Goal: Task Accomplishment & Management: Manage account settings

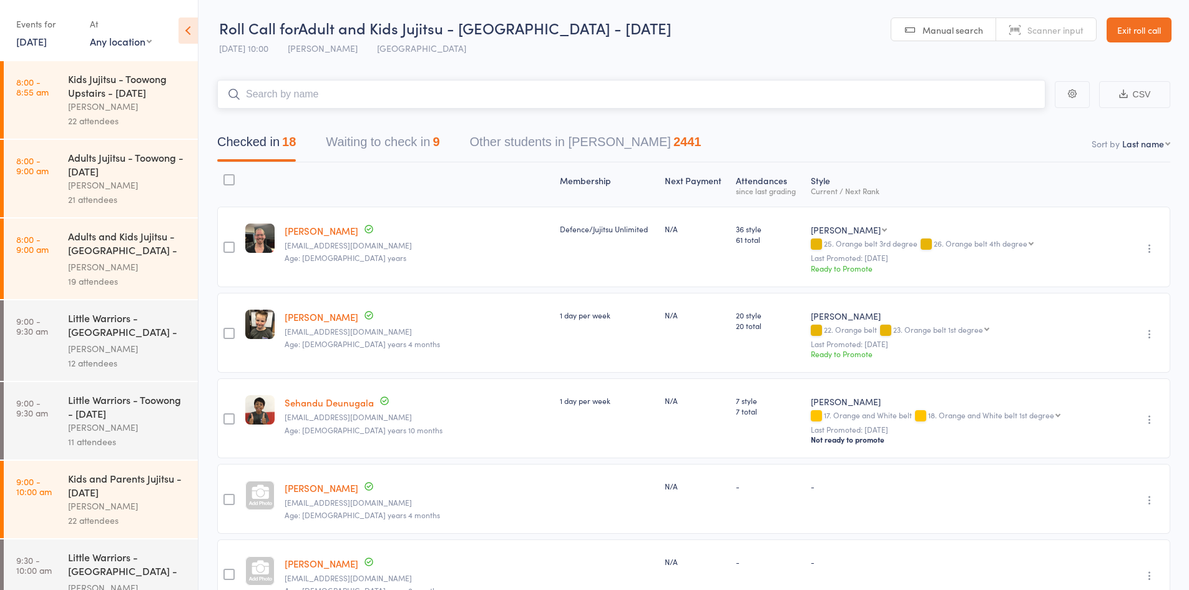
click at [338, 84] on input "search" at bounding box center [631, 94] width 828 height 29
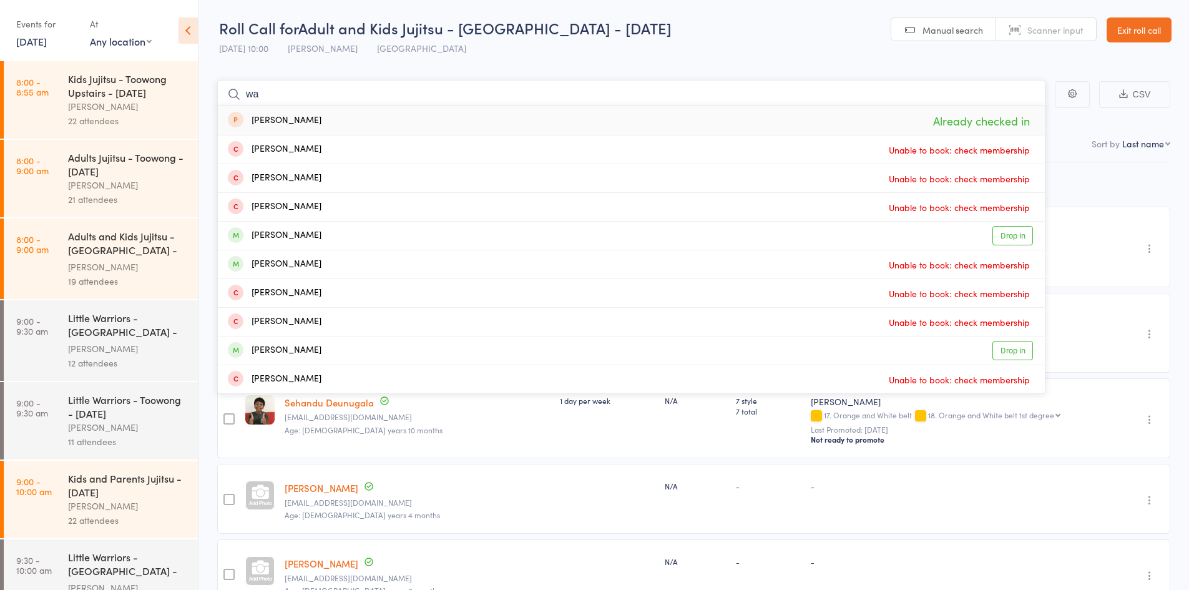
type input "w"
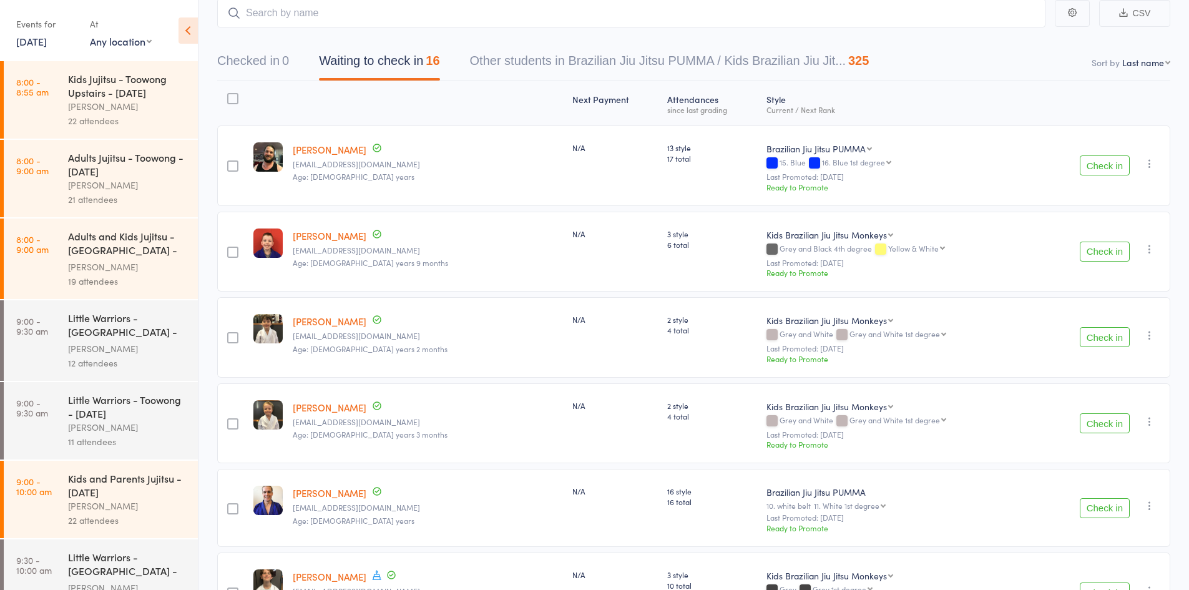
scroll to position [69, 0]
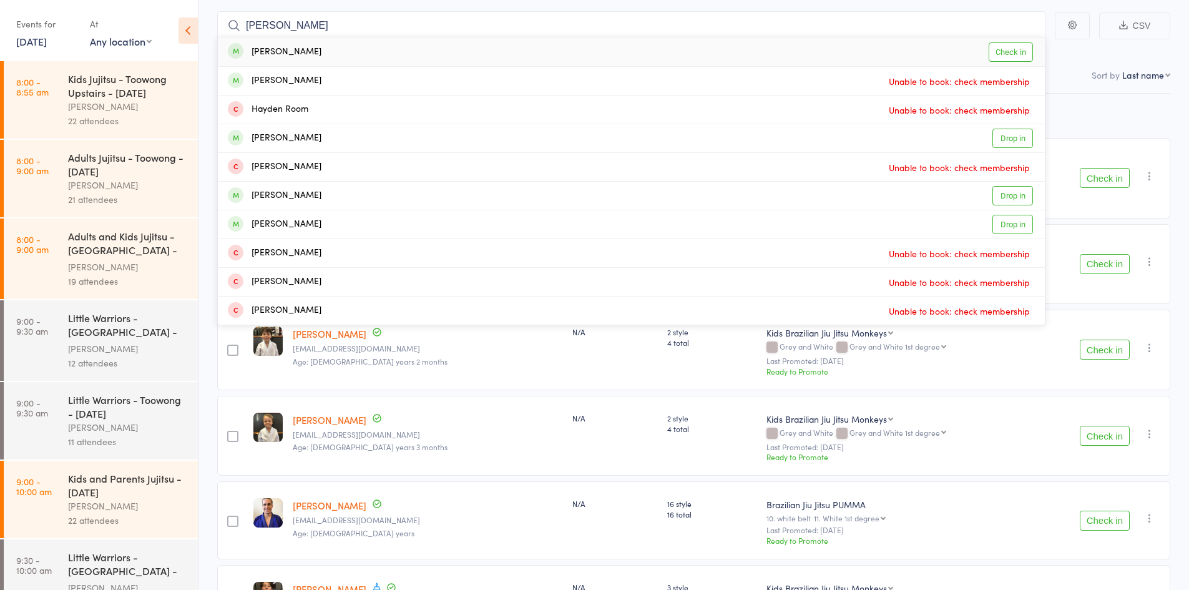
type input "haden"
click at [280, 52] on div "[PERSON_NAME]" at bounding box center [275, 52] width 94 height 14
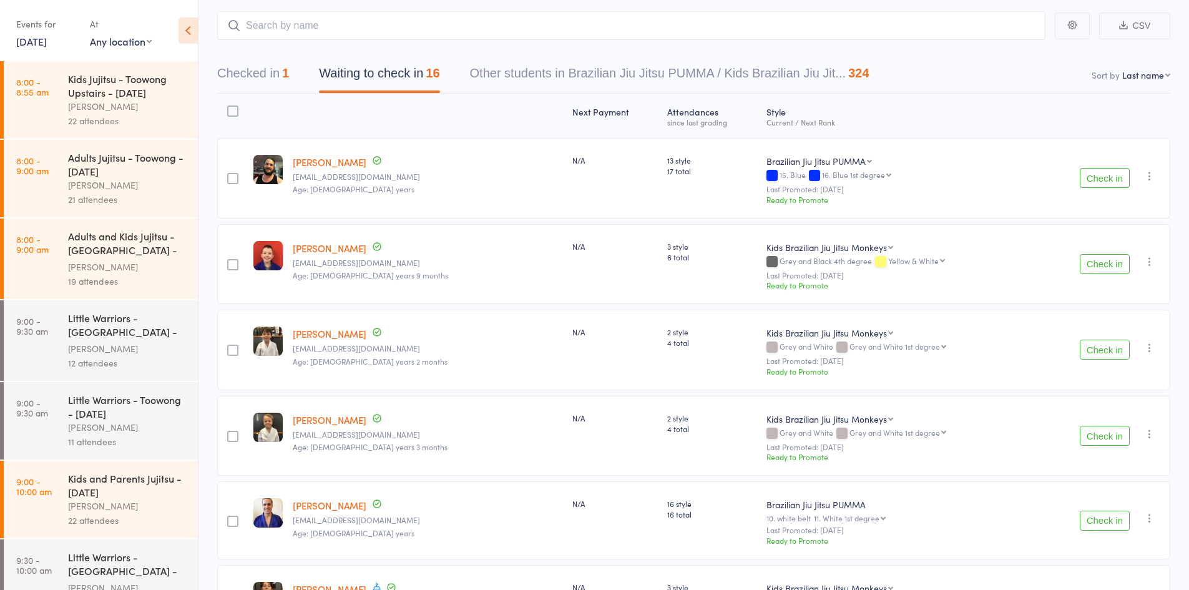
click at [1095, 518] on button "Check in" at bounding box center [1105, 520] width 50 height 20
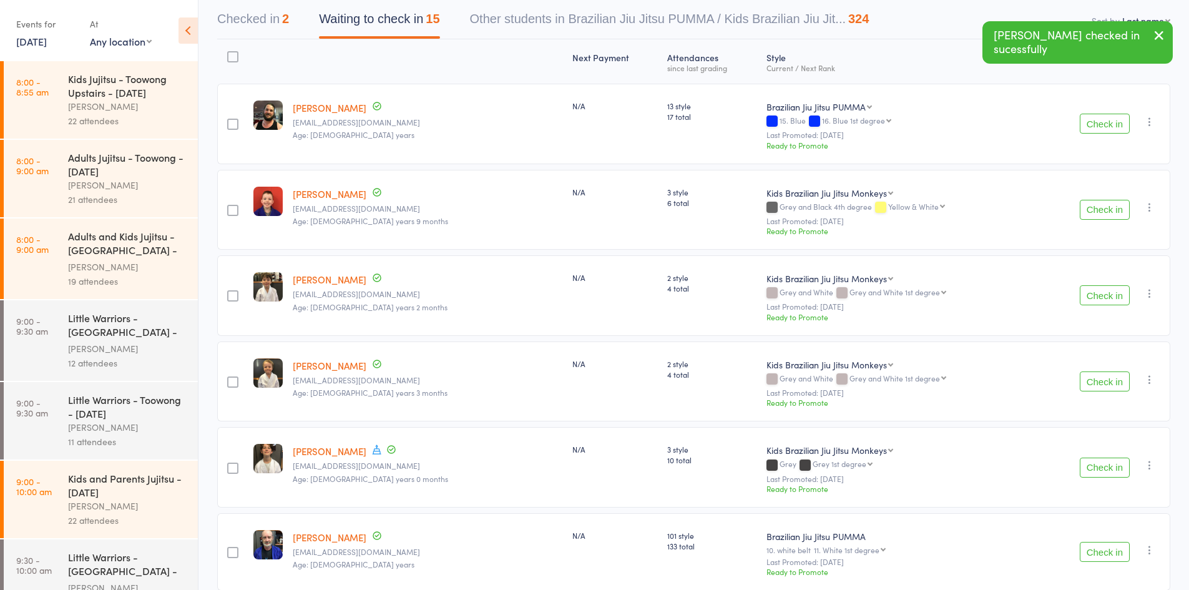
scroll to position [193, 0]
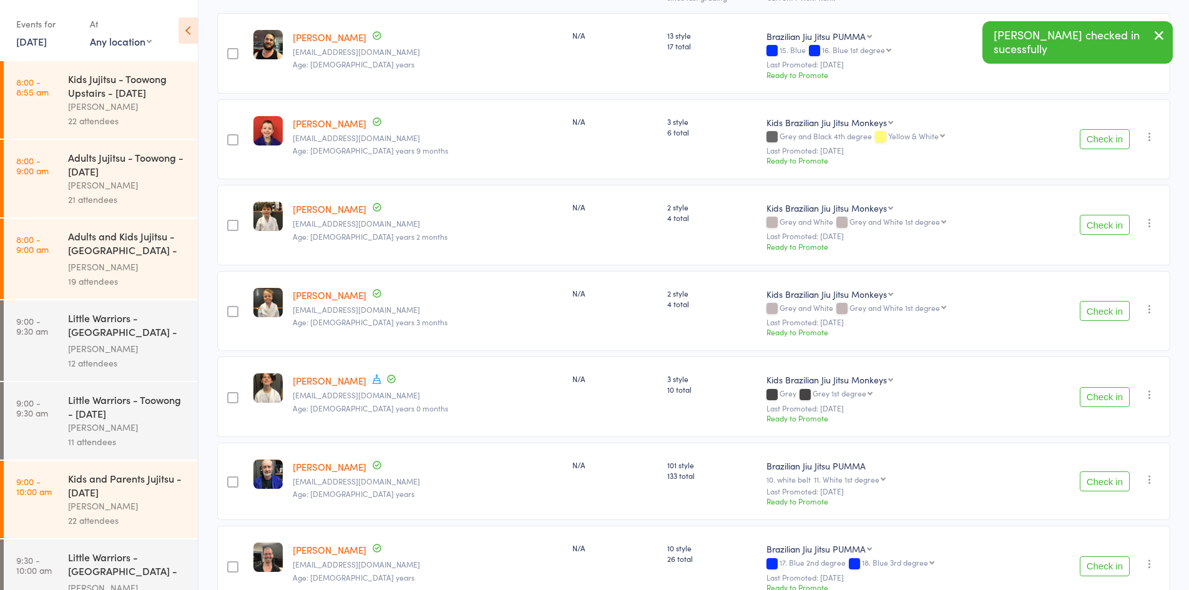
click at [1103, 476] on button "Check in" at bounding box center [1105, 481] width 50 height 20
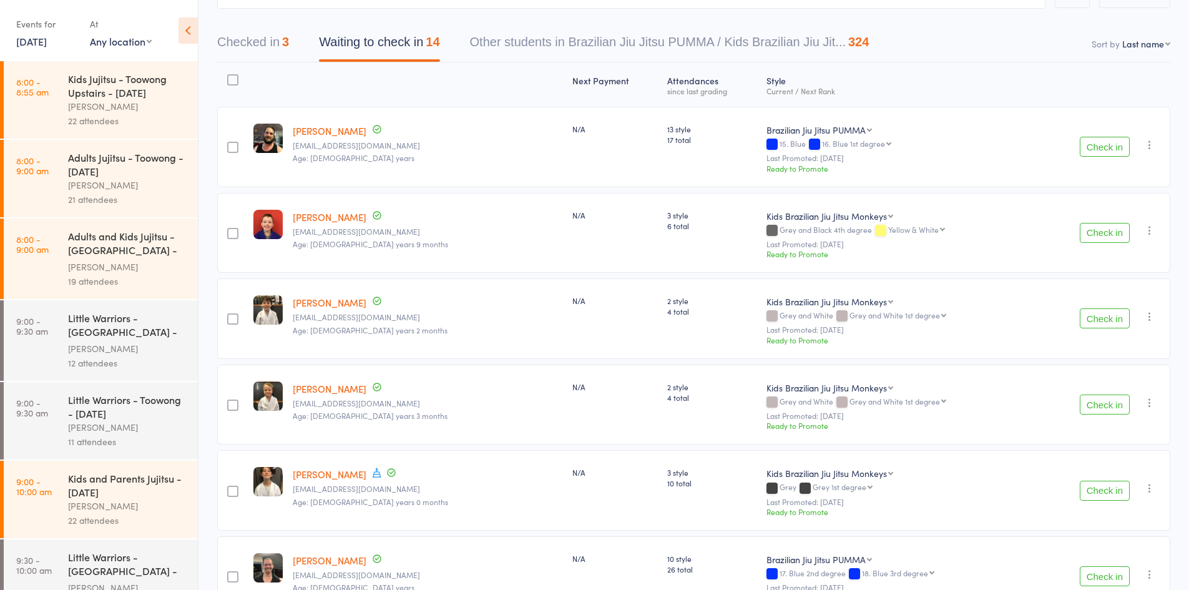
scroll to position [6, 0]
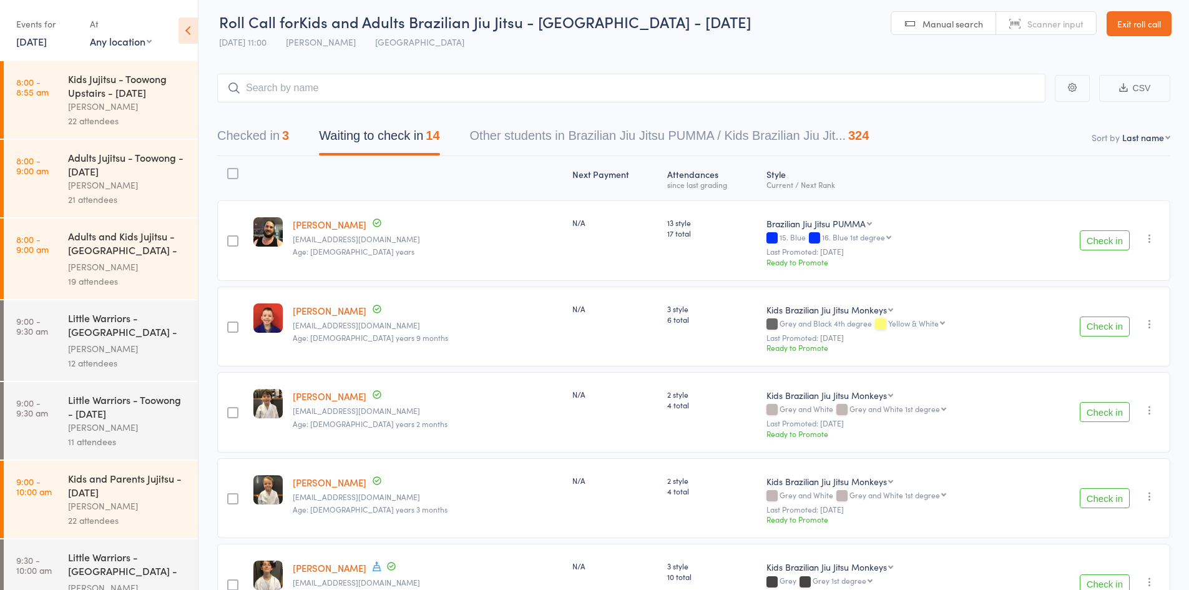
click at [1105, 323] on button "Check in" at bounding box center [1105, 326] width 50 height 20
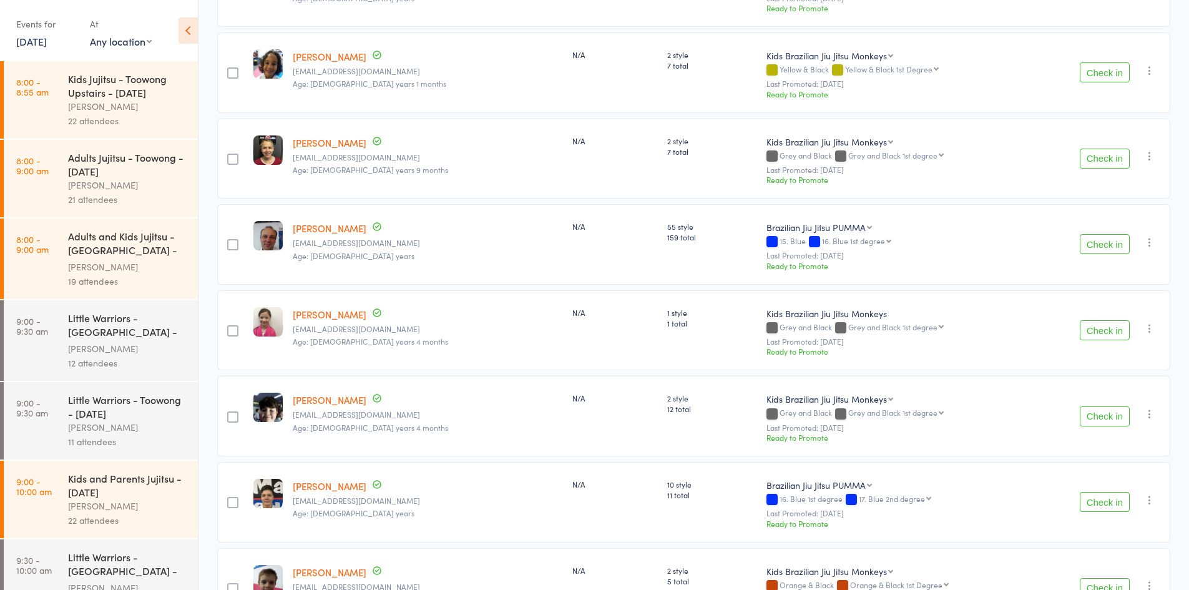
scroll to position [630, 0]
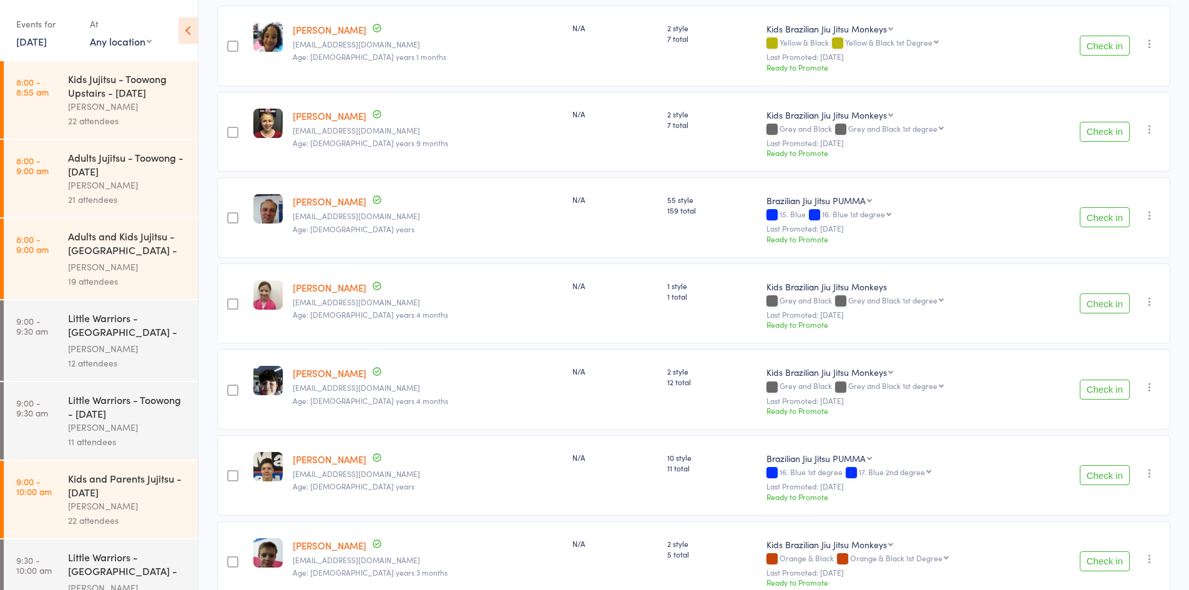
click at [1100, 379] on button "Check in" at bounding box center [1105, 389] width 50 height 20
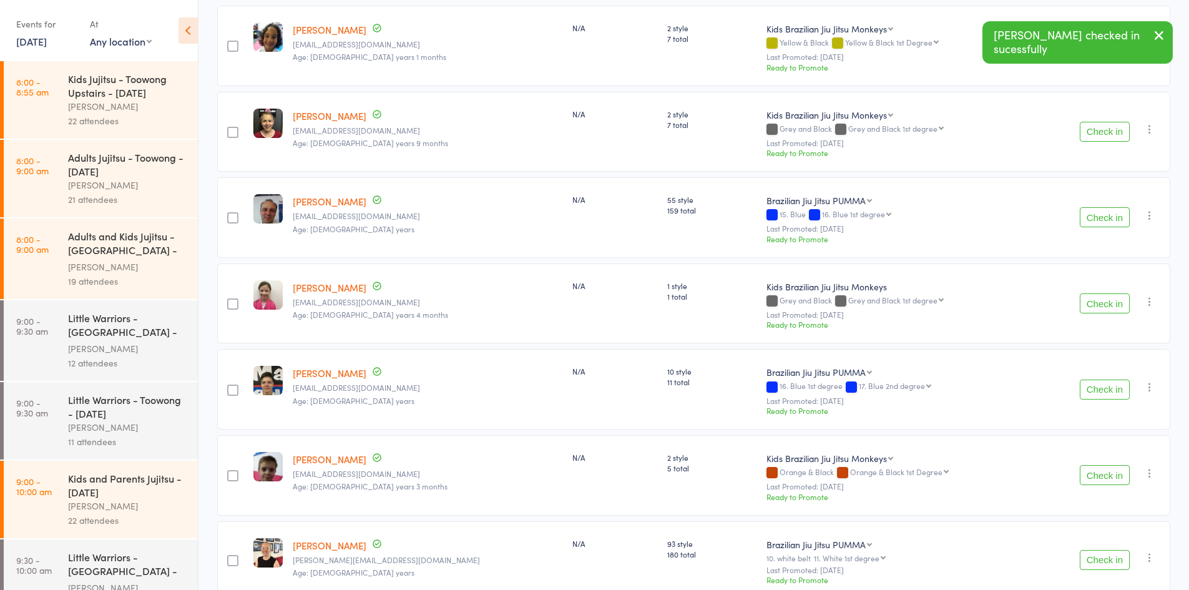
click at [1097, 379] on button "Check in" at bounding box center [1105, 389] width 50 height 20
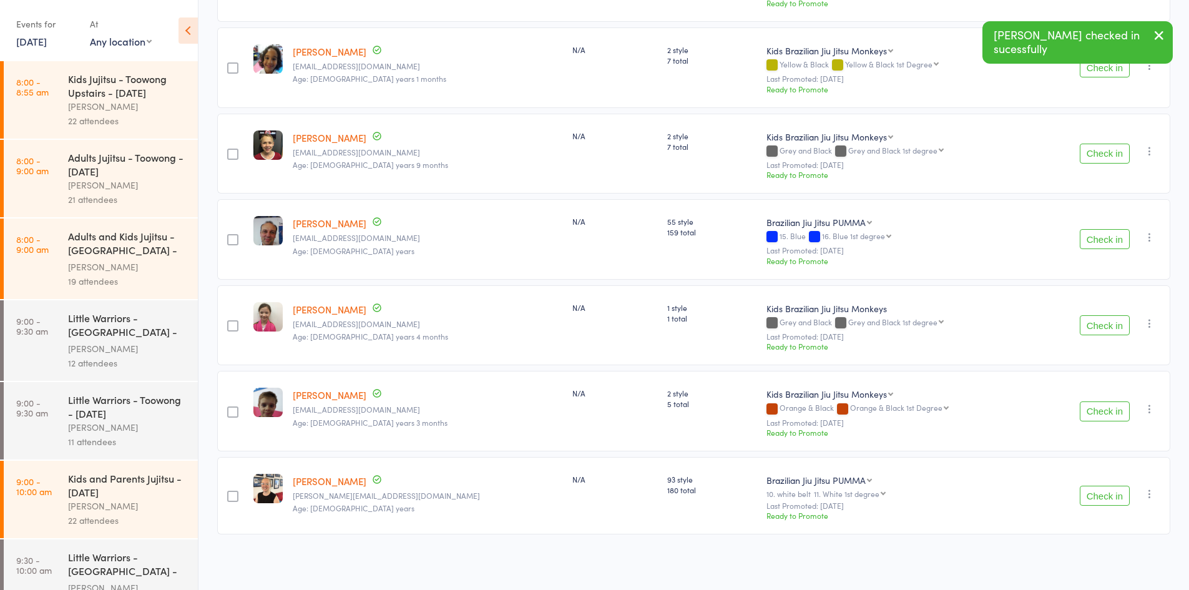
scroll to position [589, 0]
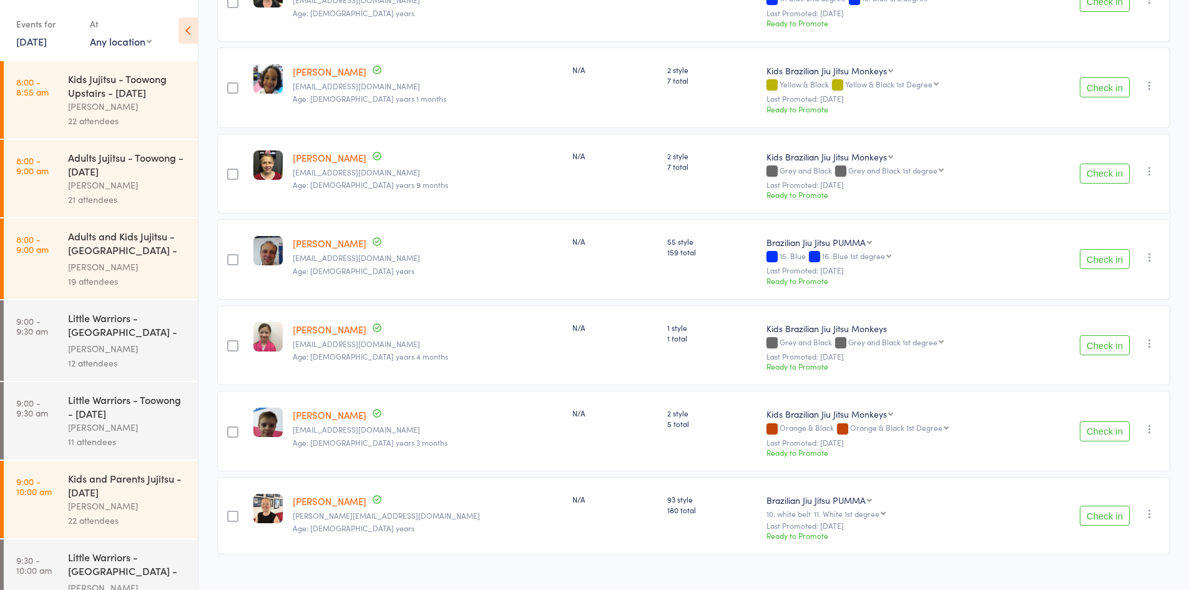
click at [1114, 315] on div "Check in Check in Send message Add Note Add Task Add Flag Remove Mark absent" at bounding box center [1102, 345] width 136 height 81
click at [1105, 335] on button "Check in" at bounding box center [1105, 345] width 50 height 20
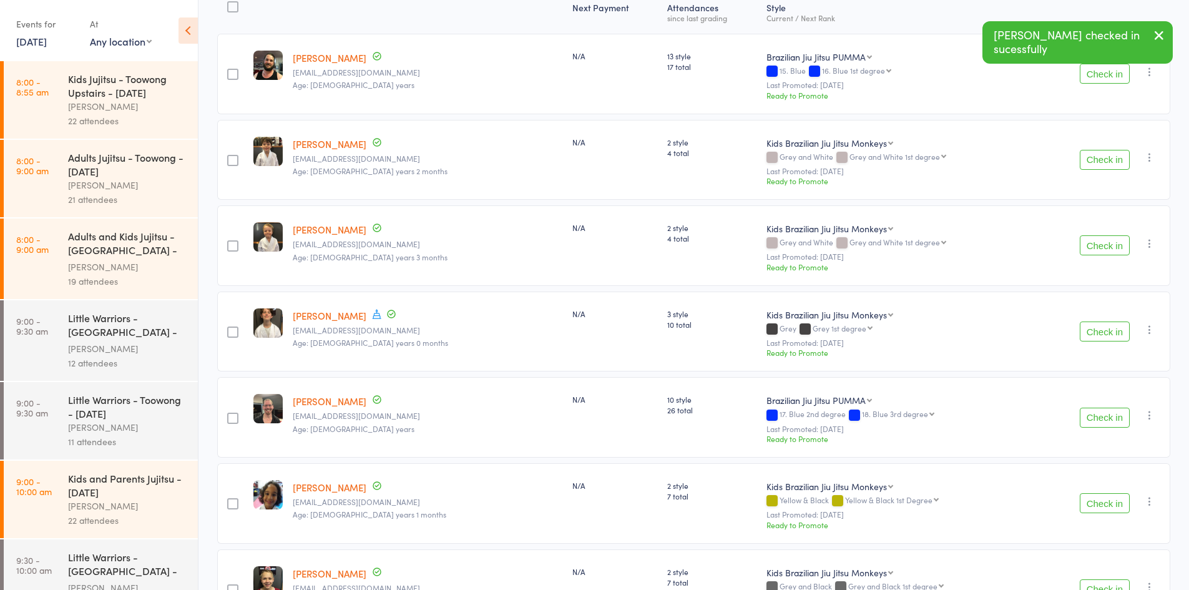
scroll to position [68, 0]
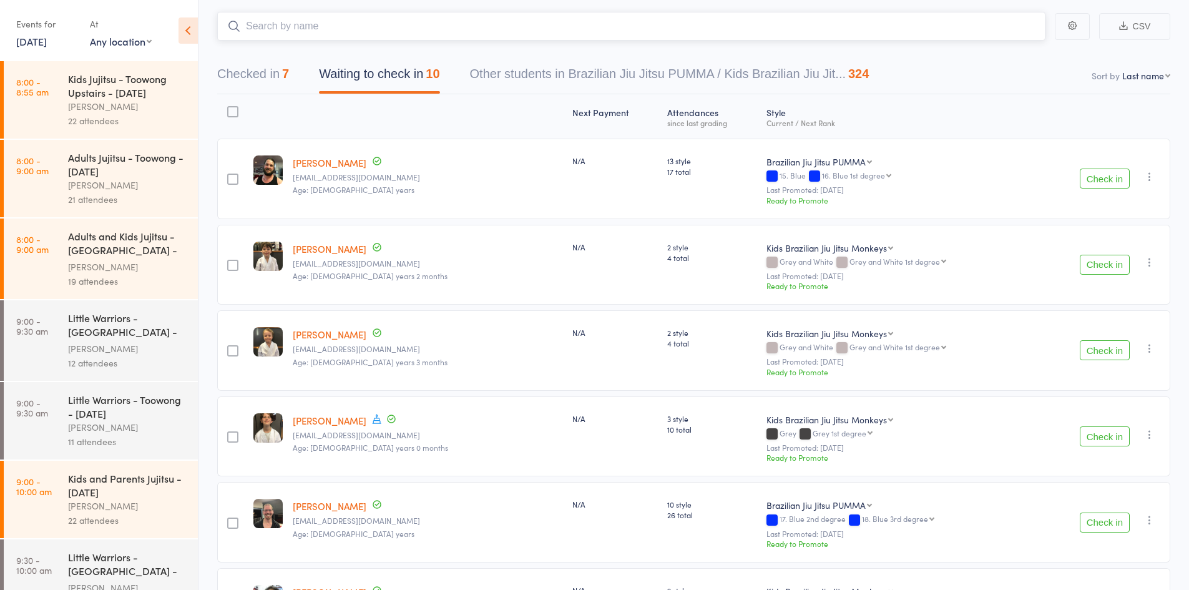
click at [451, 29] on input "search" at bounding box center [631, 26] width 828 height 29
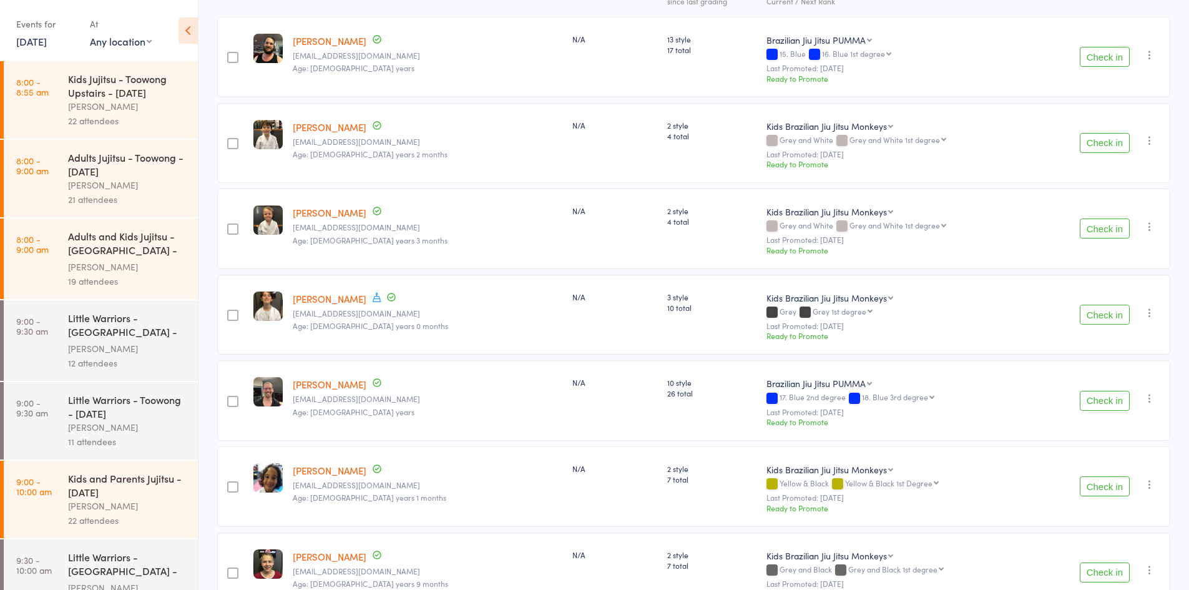
scroll to position [193, 0]
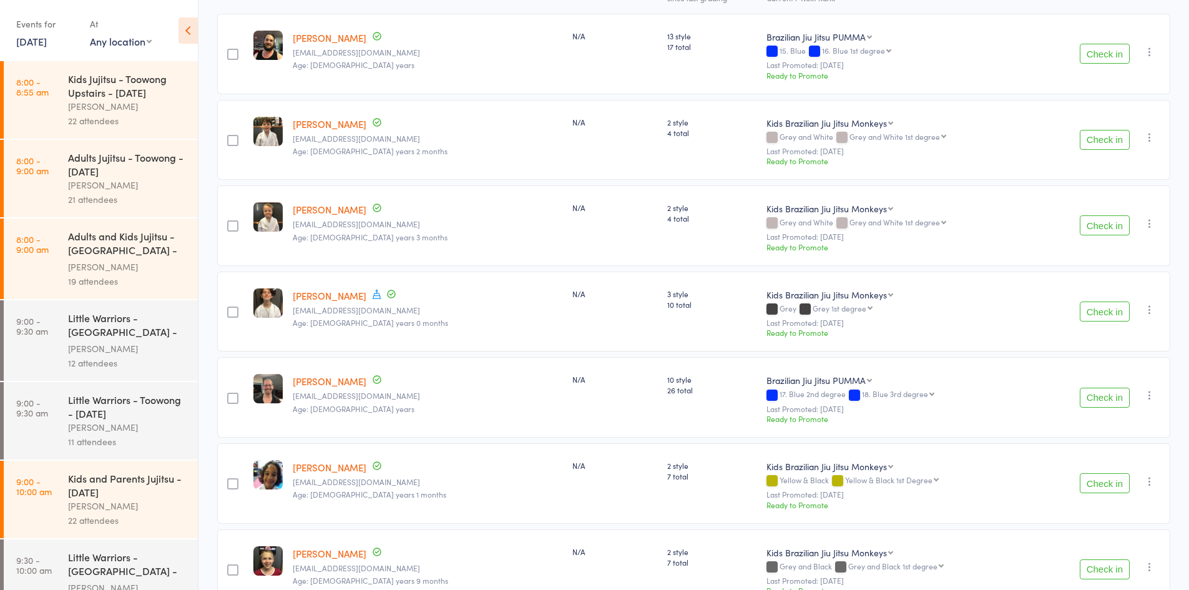
click at [1117, 301] on button "Check in" at bounding box center [1105, 311] width 50 height 20
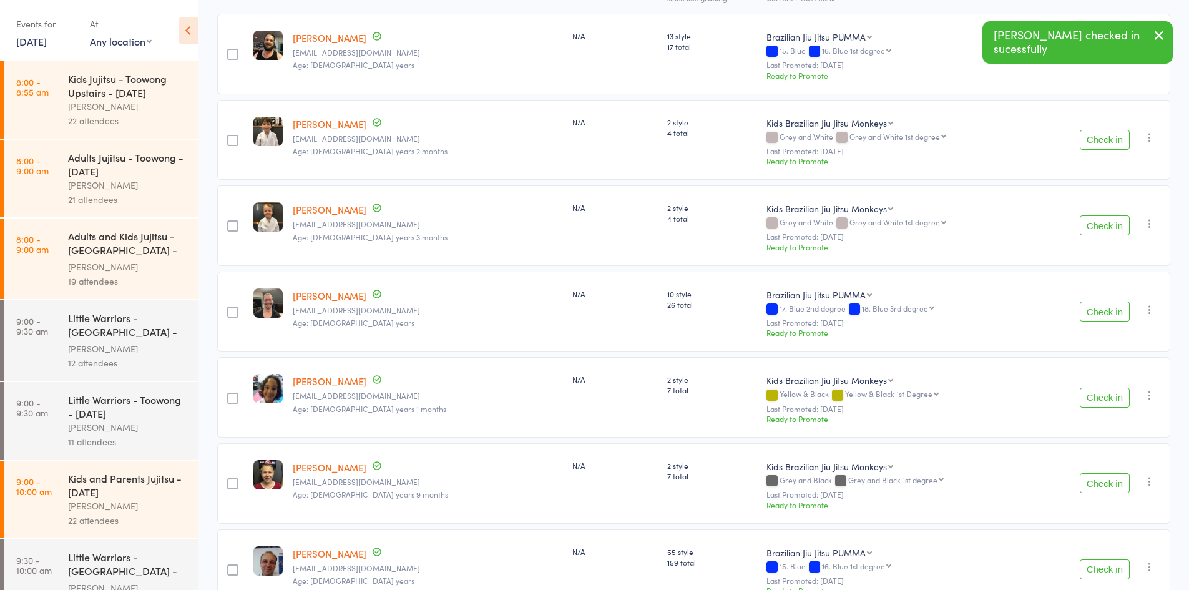
click at [1117, 301] on button "Check in" at bounding box center [1105, 311] width 50 height 20
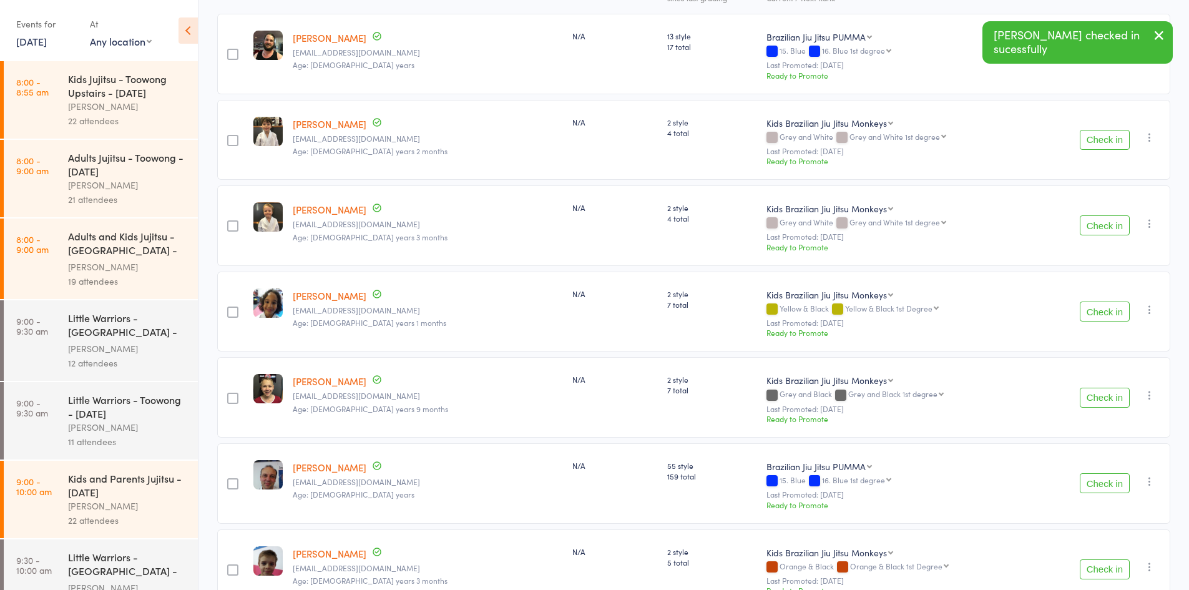
click at [1105, 391] on button "Check in" at bounding box center [1105, 398] width 50 height 20
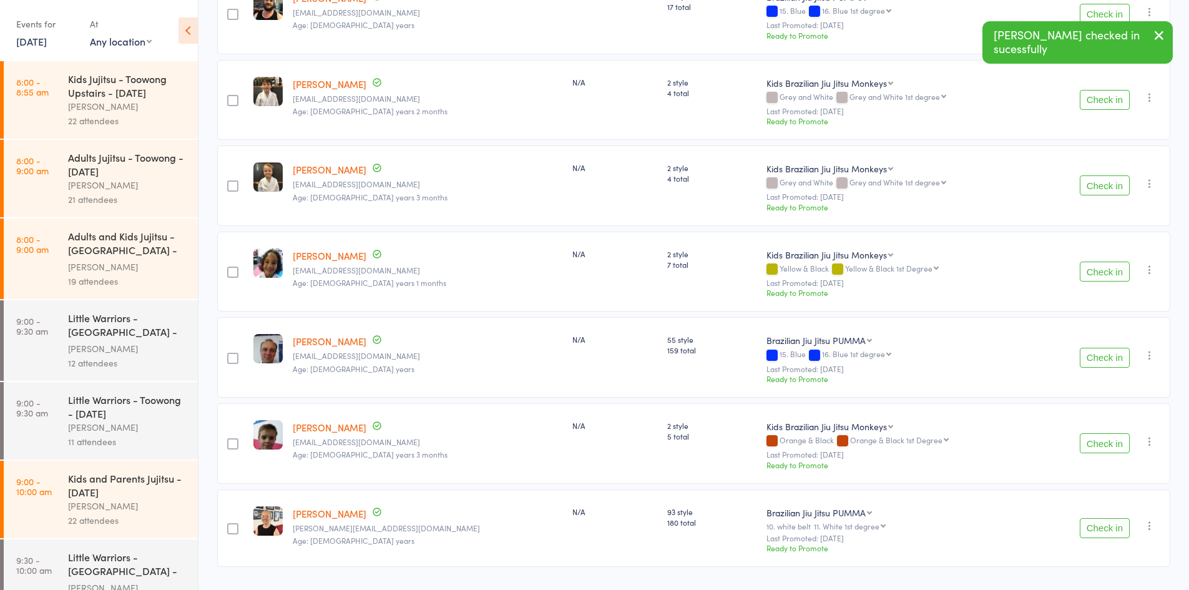
scroll to position [253, 0]
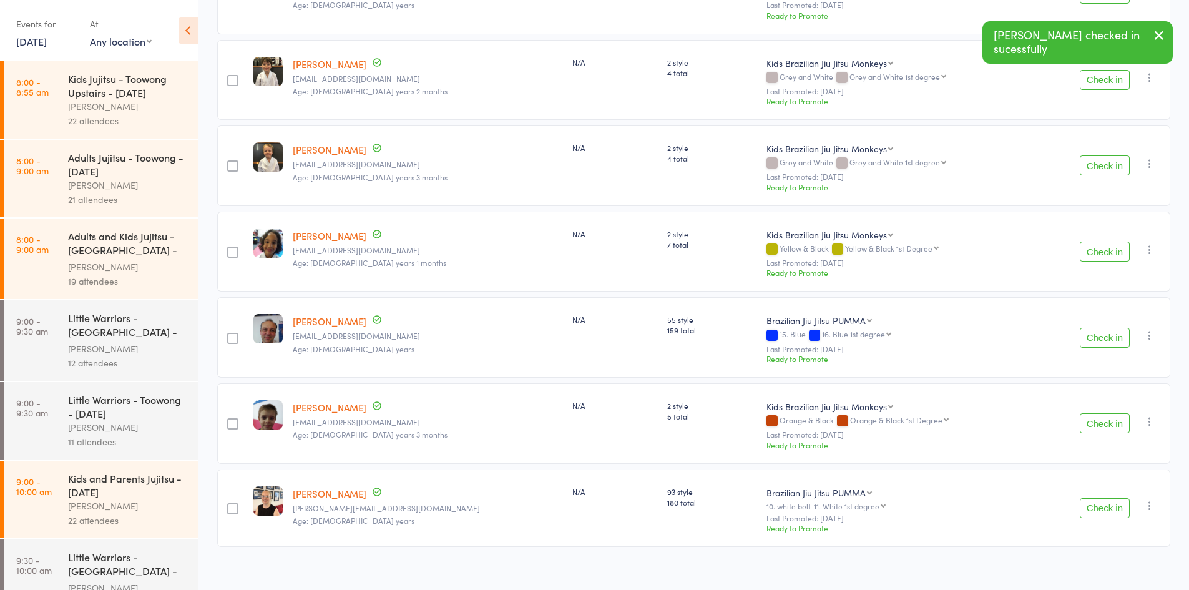
click at [1111, 501] on button "Check in" at bounding box center [1105, 508] width 50 height 20
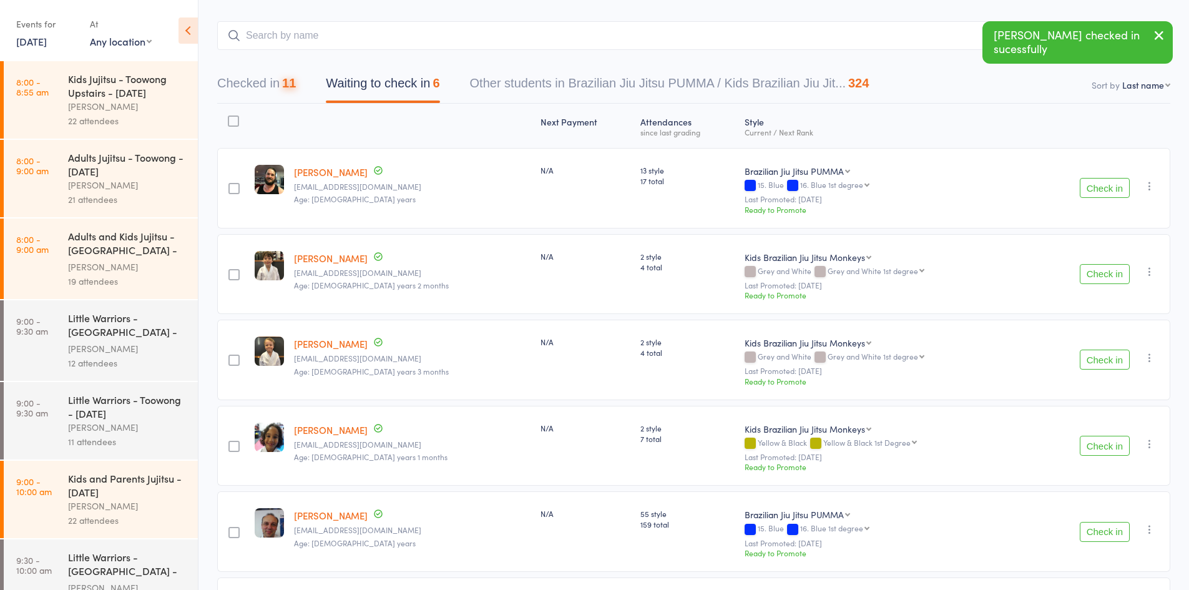
scroll to position [0, 0]
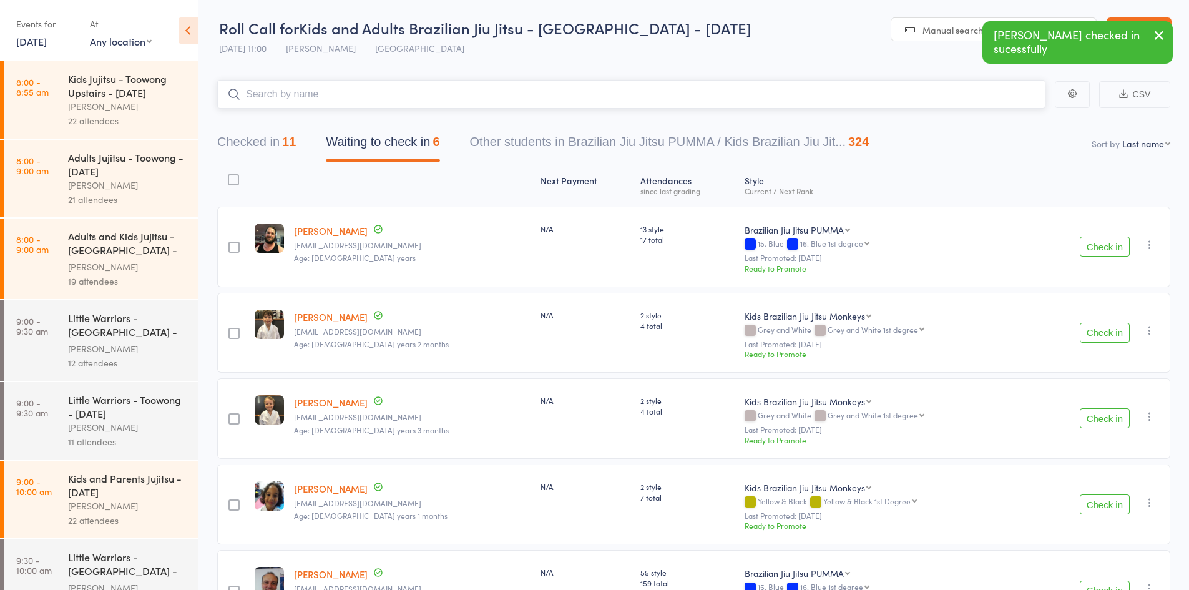
click at [306, 89] on input "search" at bounding box center [631, 94] width 828 height 29
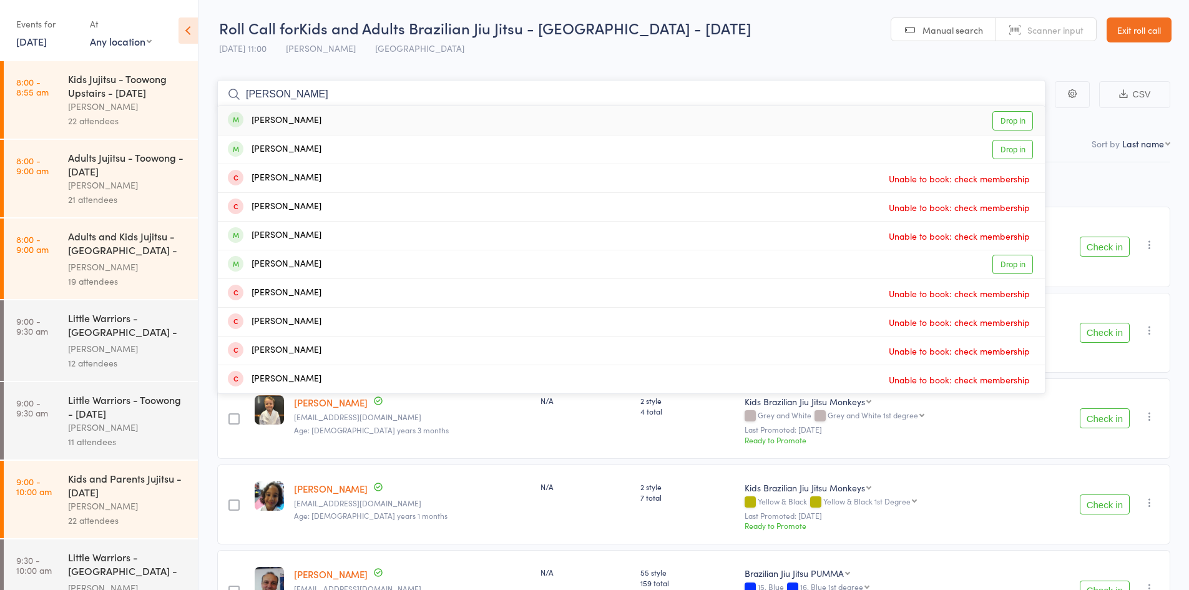
type input "hannah poed"
click at [1018, 119] on link "Drop in" at bounding box center [1012, 120] width 41 height 19
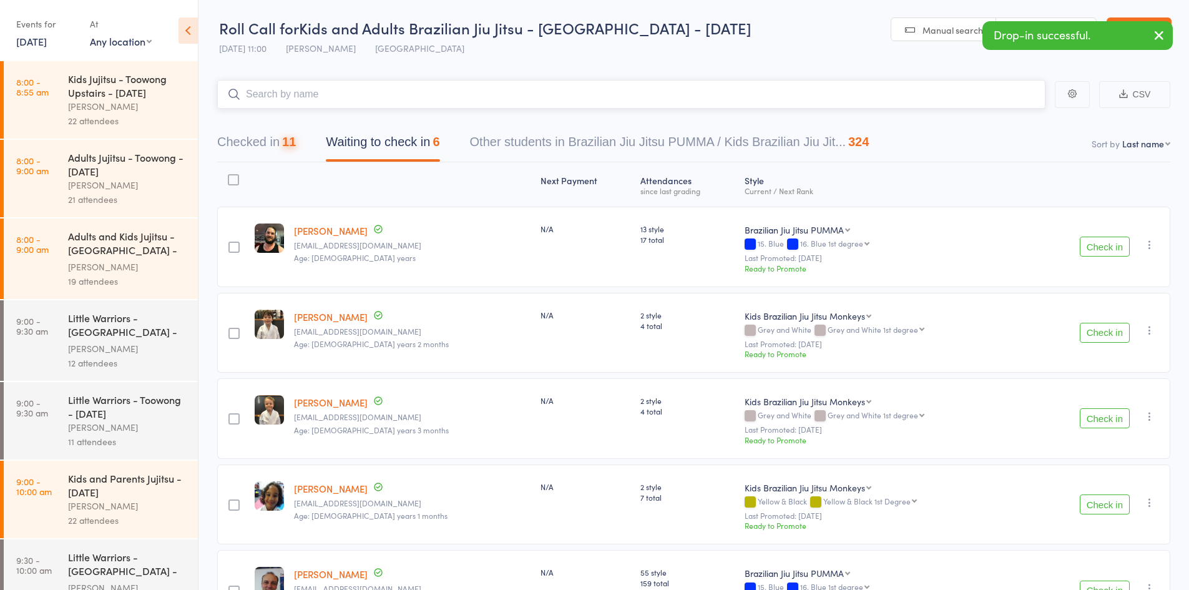
click at [323, 101] on input "search" at bounding box center [631, 94] width 828 height 29
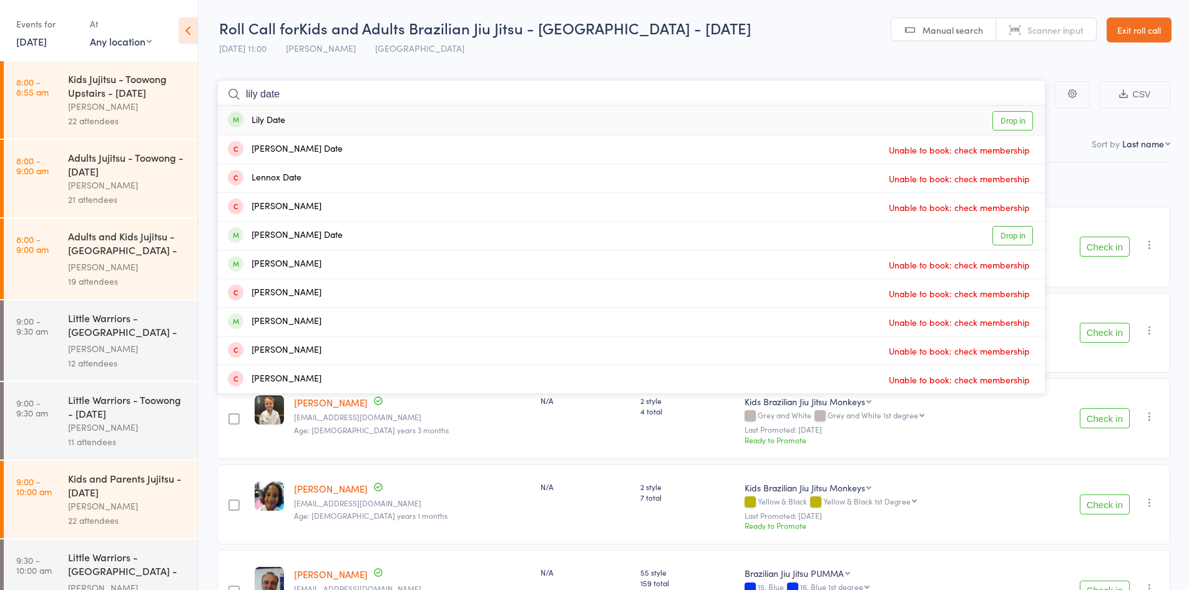
type input "lily date"
click at [1002, 115] on link "Drop in" at bounding box center [1012, 120] width 41 height 19
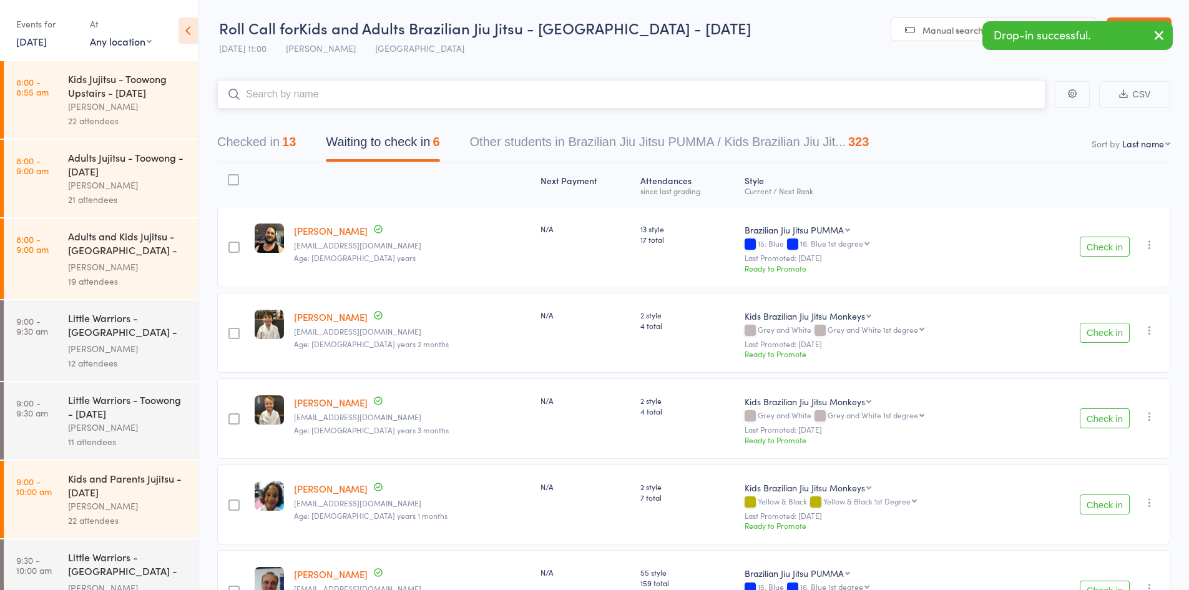
click at [239, 150] on button "Checked in 13" at bounding box center [256, 145] width 79 height 33
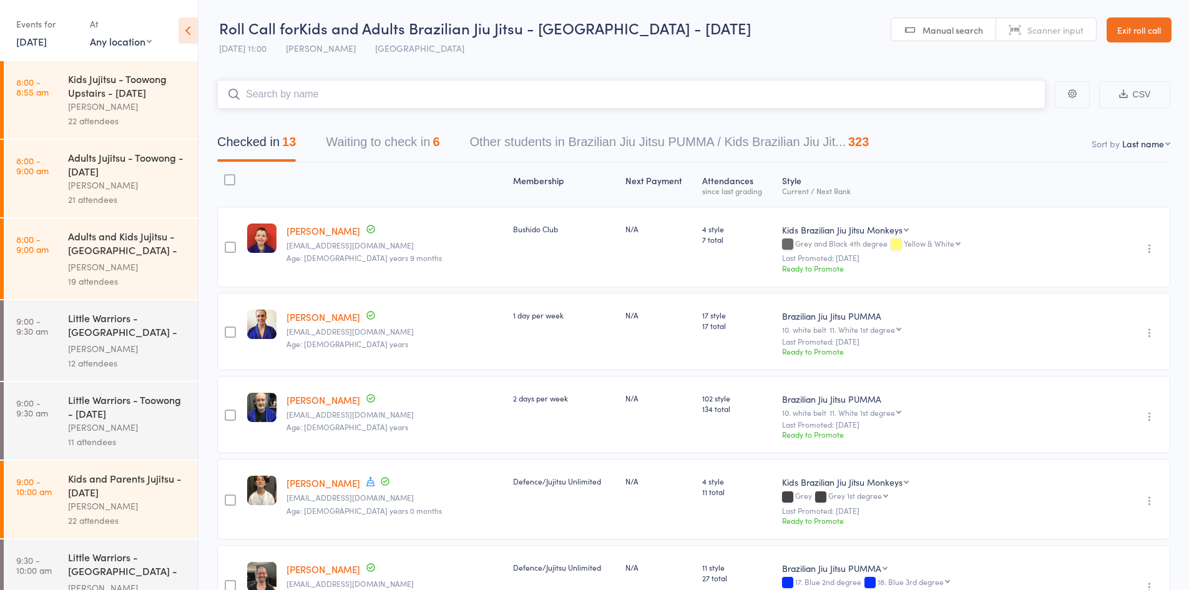
click at [299, 89] on input "search" at bounding box center [631, 94] width 828 height 29
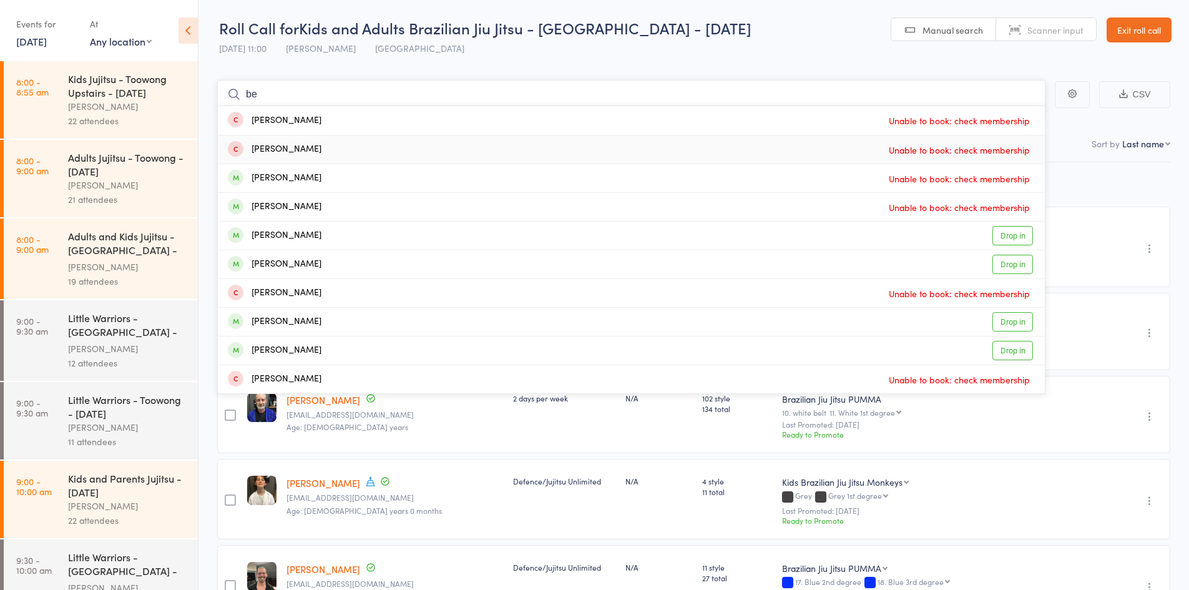
type input "b"
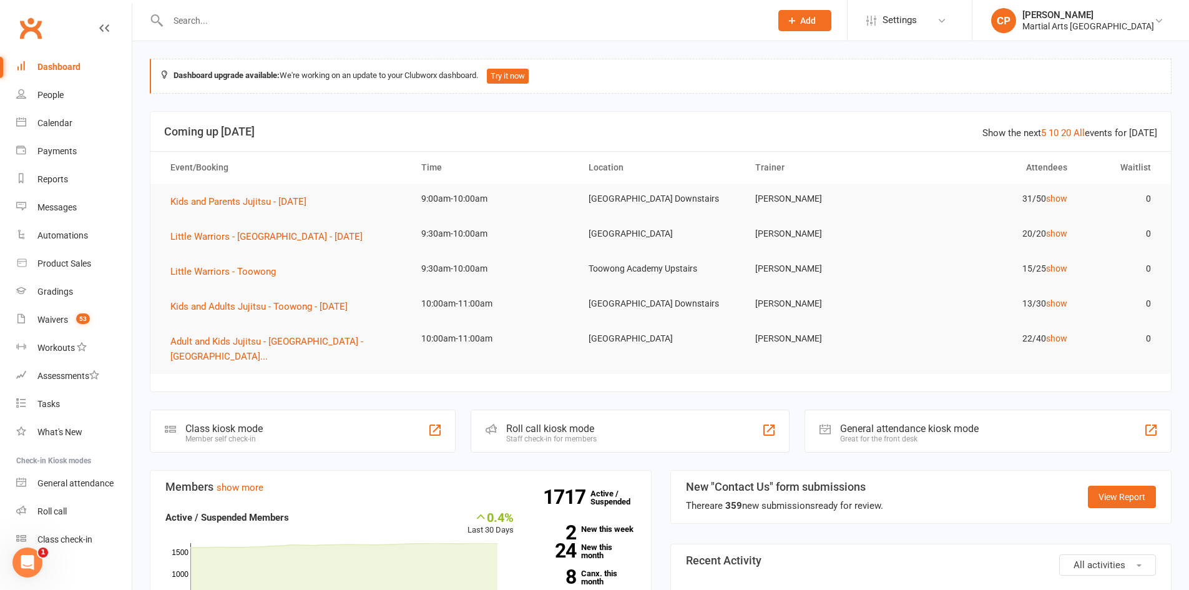
scroll to position [11, 0]
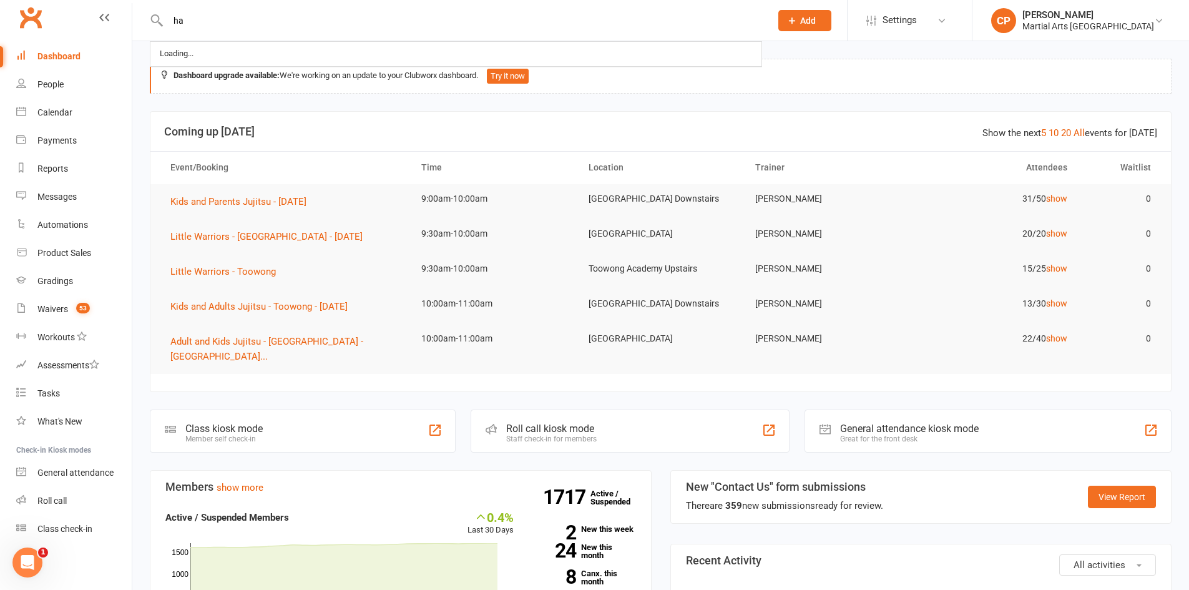
type input "h"
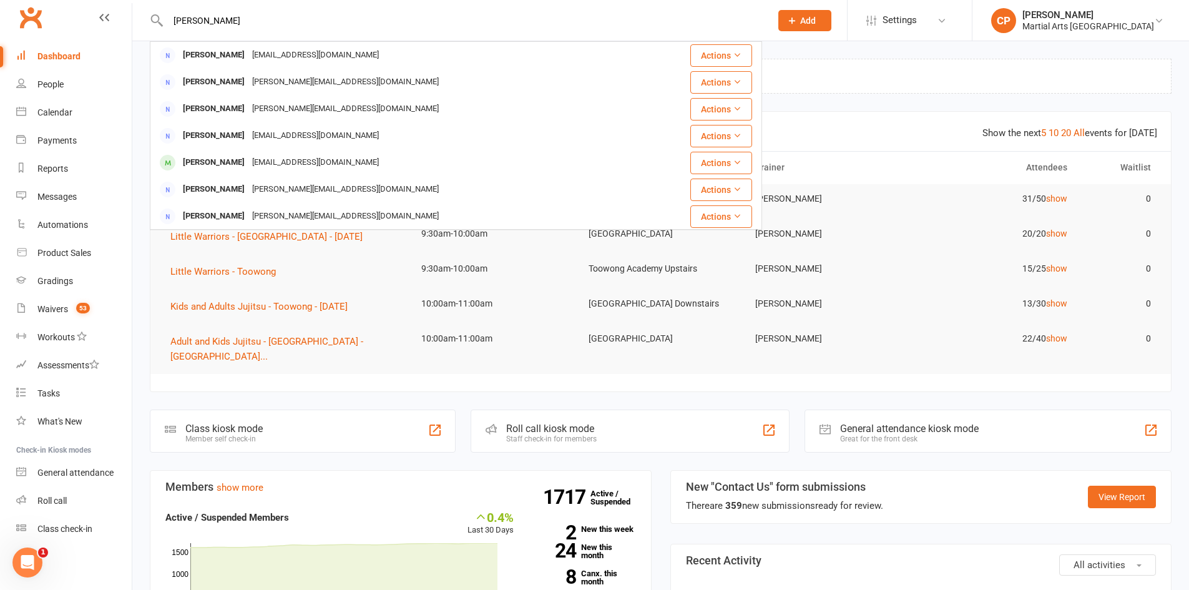
type input "william wattling"
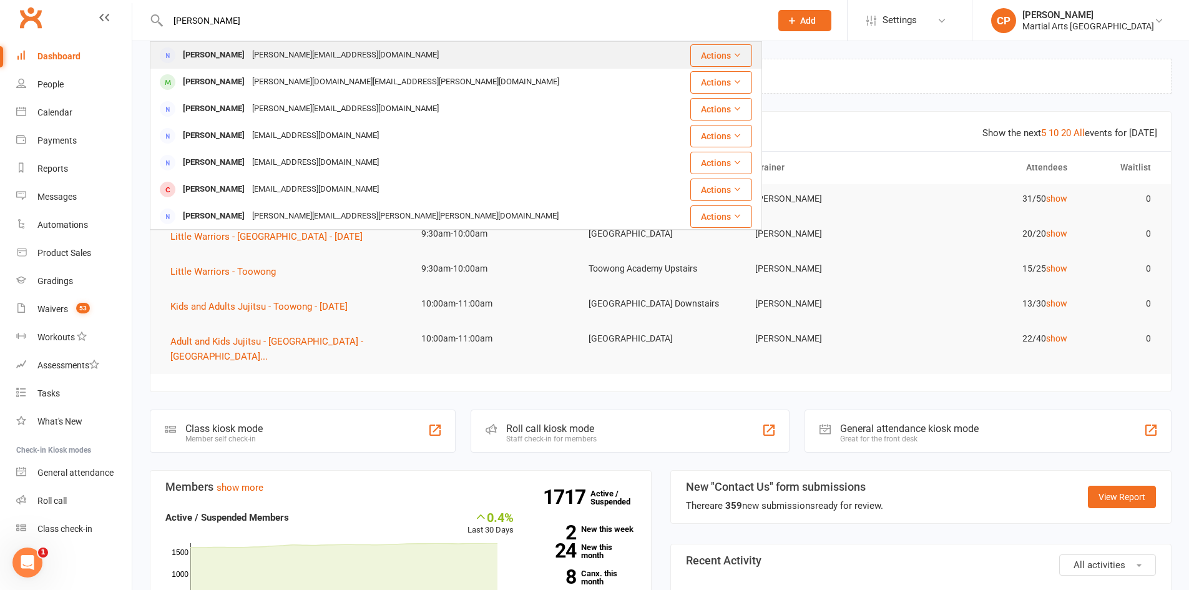
click at [295, 53] on div "[PERSON_NAME][EMAIL_ADDRESS][DOMAIN_NAME]" at bounding box center [345, 55] width 194 height 18
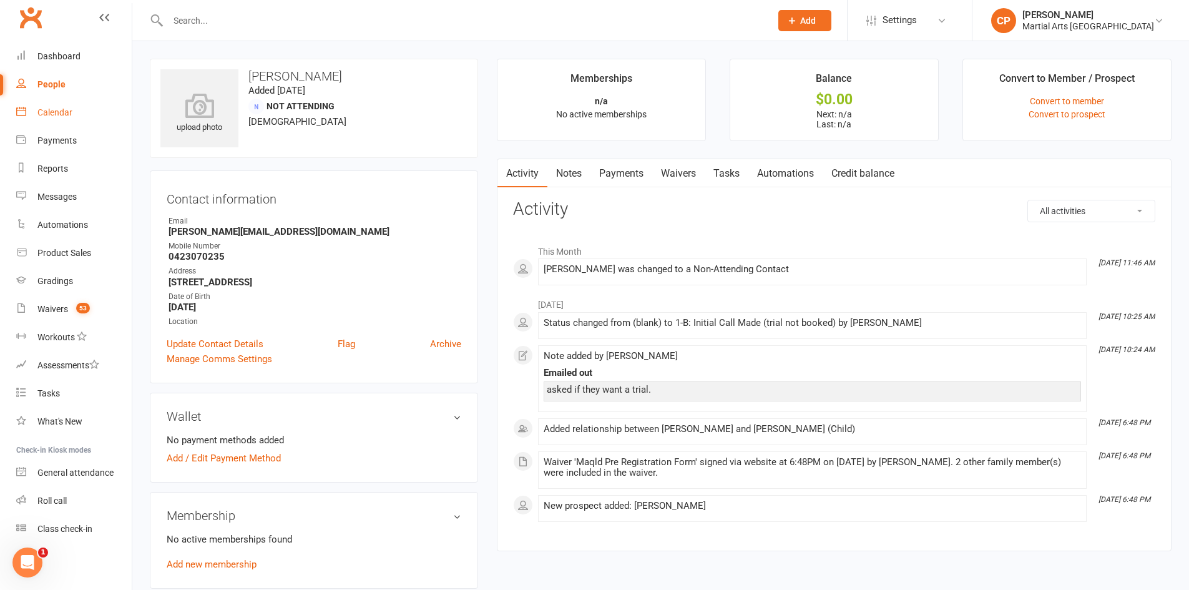
click at [66, 112] on div "Calendar" at bounding box center [54, 112] width 35 height 10
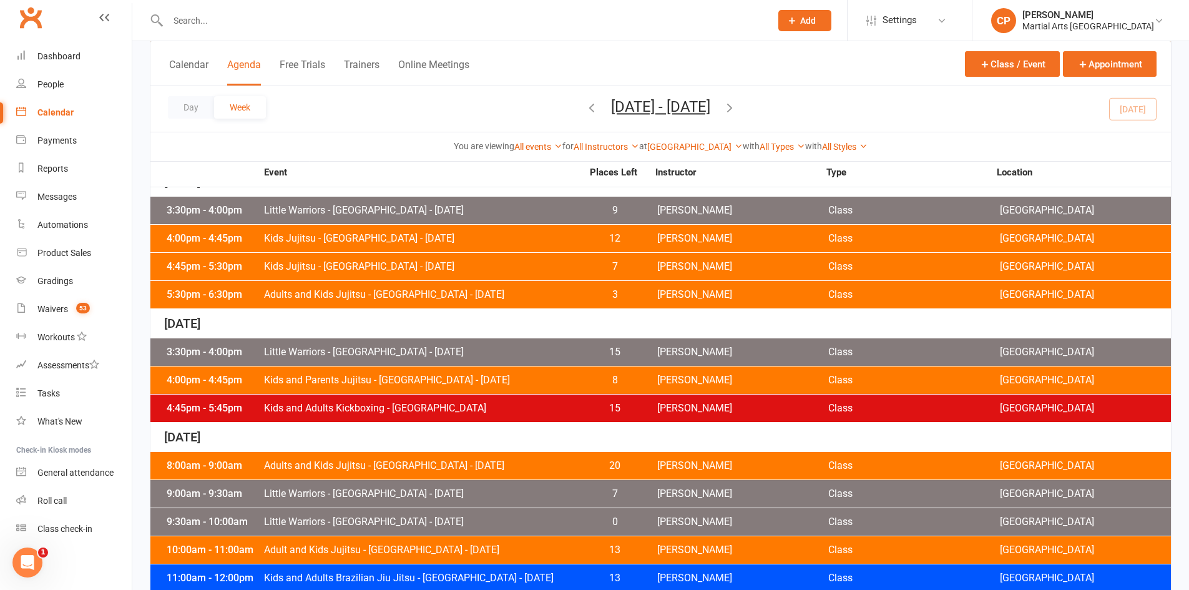
scroll to position [498, 0]
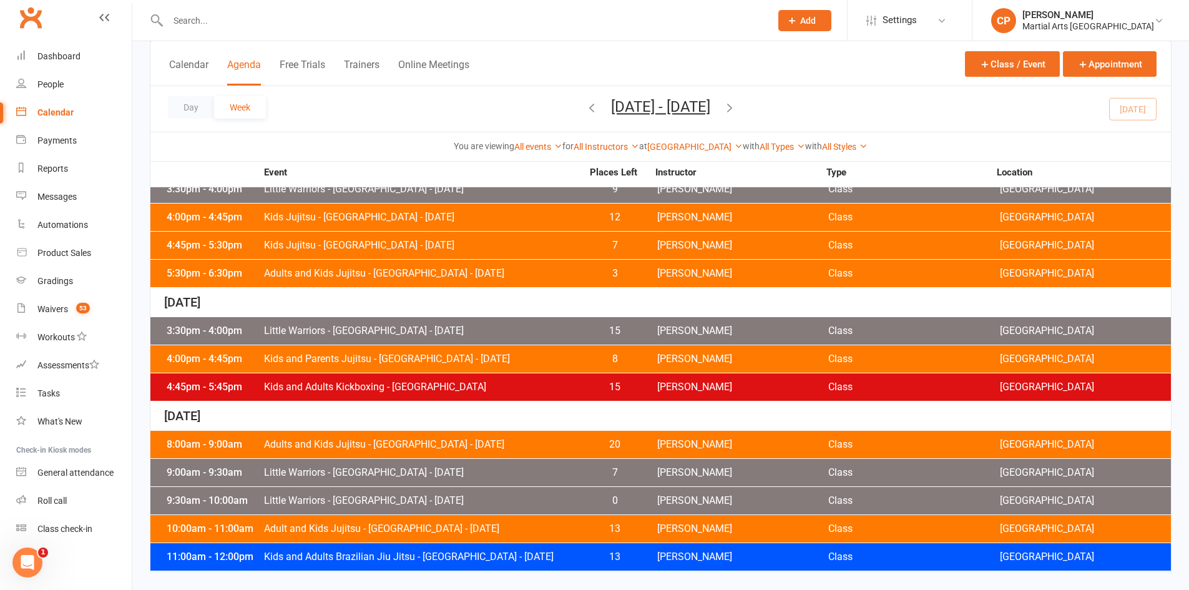
click at [377, 529] on span "Adult and Kids Jujitsu - Jamboree Heights - Saturday" at bounding box center [422, 529] width 319 height 10
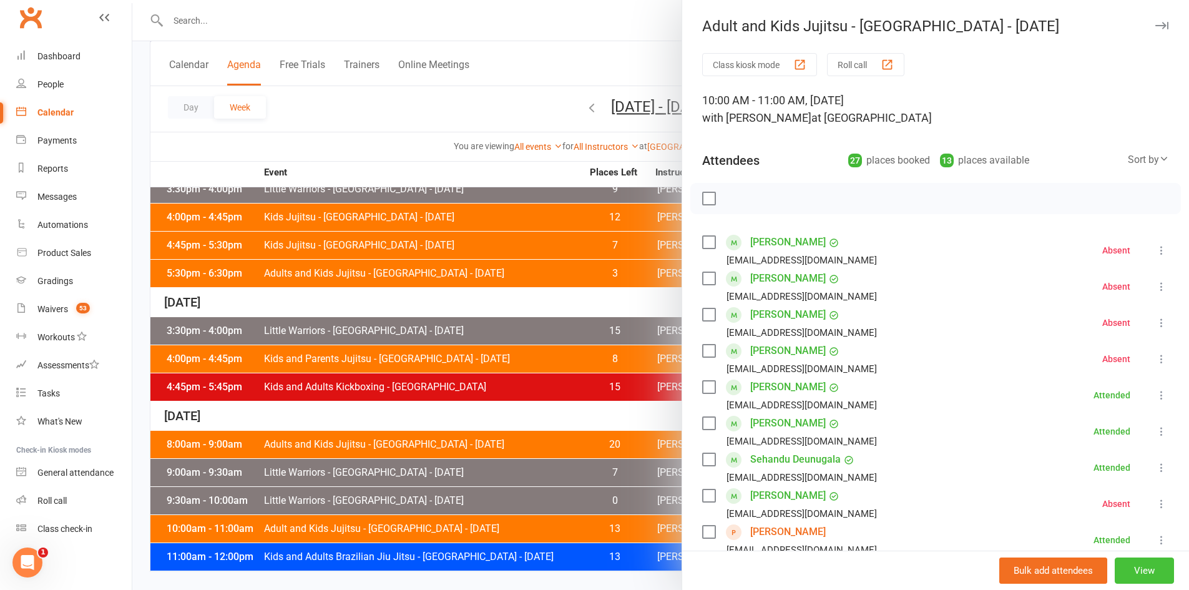
click at [1125, 569] on button "View" at bounding box center [1144, 570] width 59 height 26
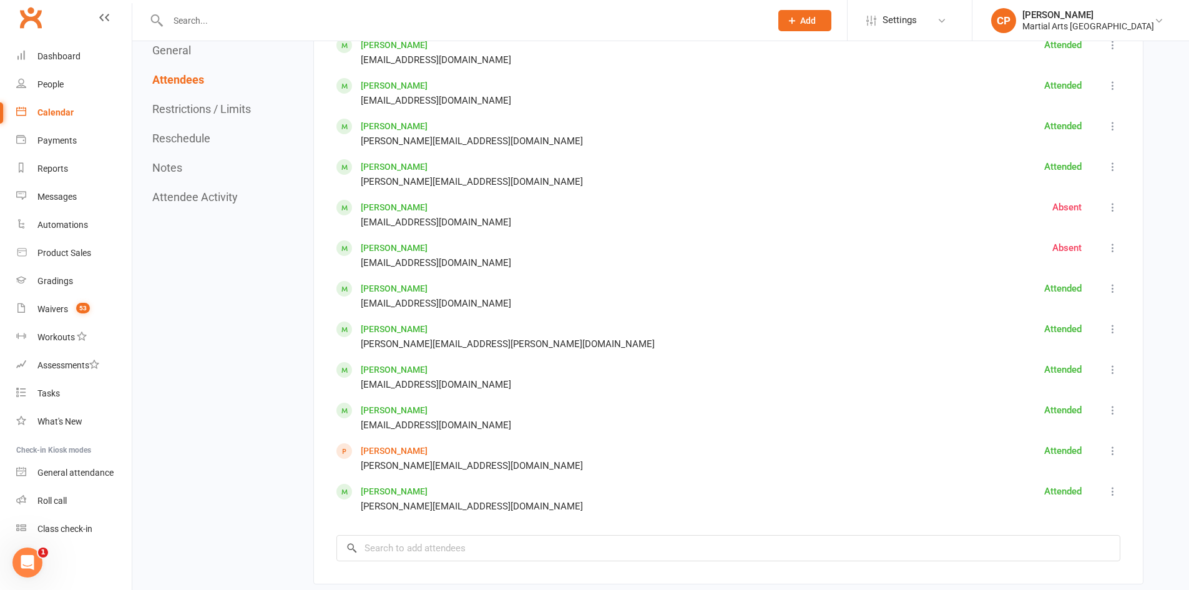
scroll to position [1435, 0]
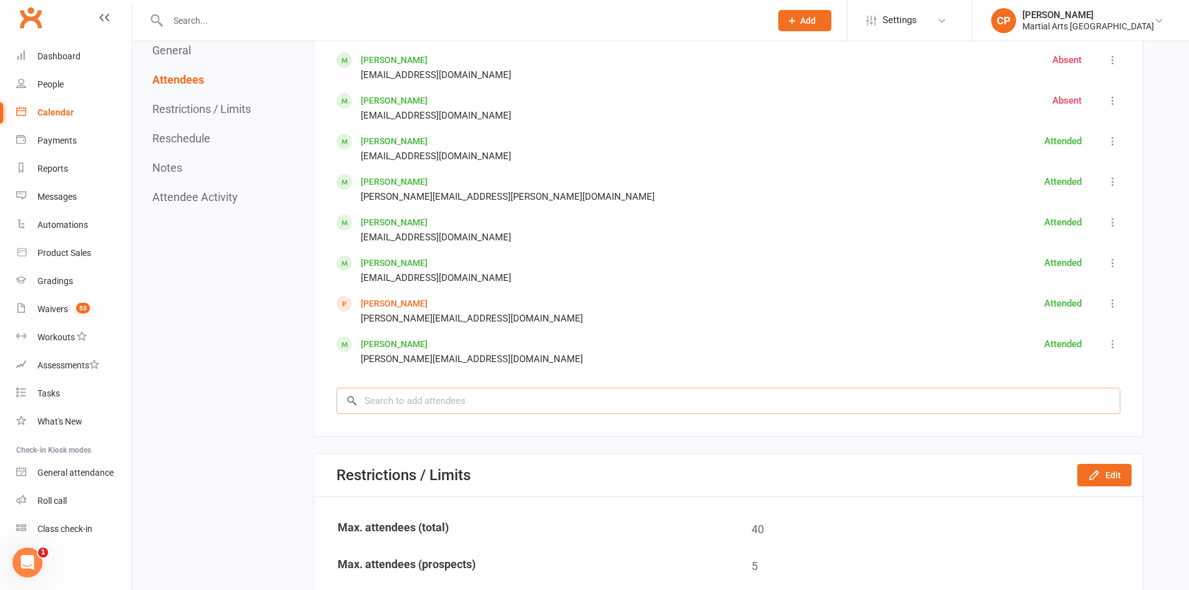
click at [434, 390] on input "search" at bounding box center [728, 401] width 784 height 26
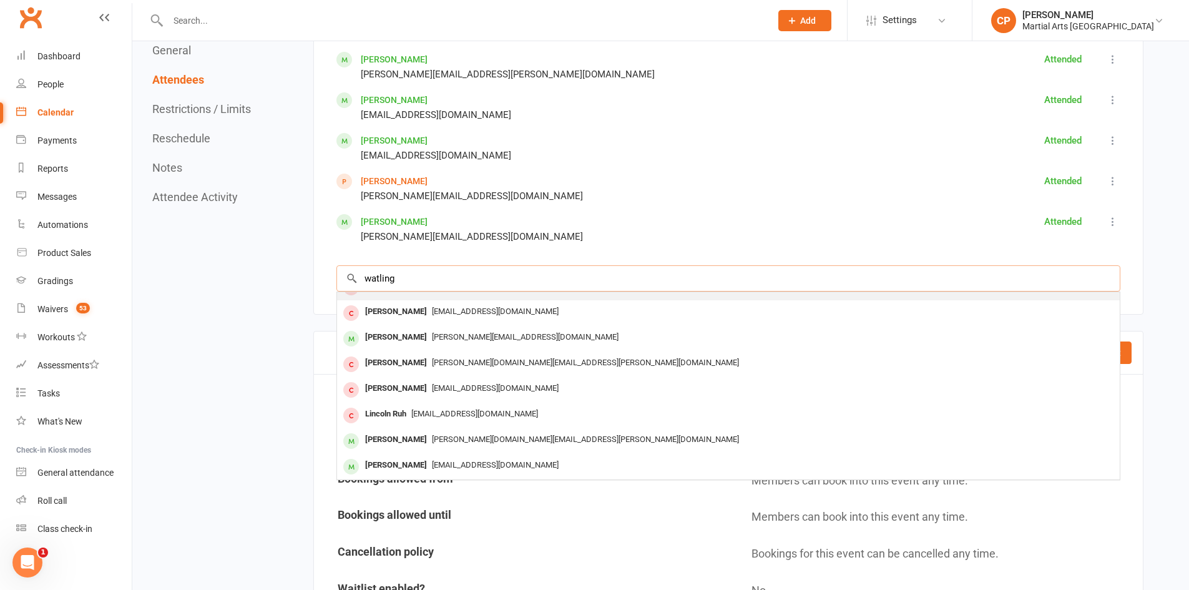
scroll to position [1560, 0]
drag, startPoint x: 426, startPoint y: 279, endPoint x: 271, endPoint y: 273, distance: 154.2
click at [271, 273] on div "General Attendees Restrictions / Limits Reschedule Notes Attendee Activity Gene…" at bounding box center [647, 228] width 991 height 3250
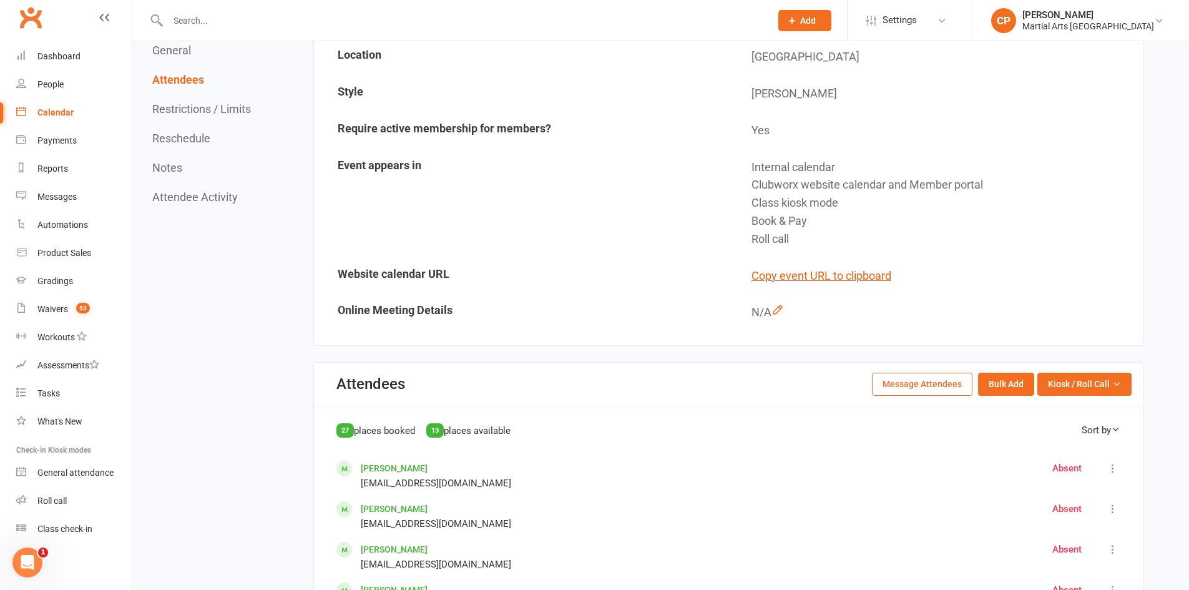
scroll to position [0, 0]
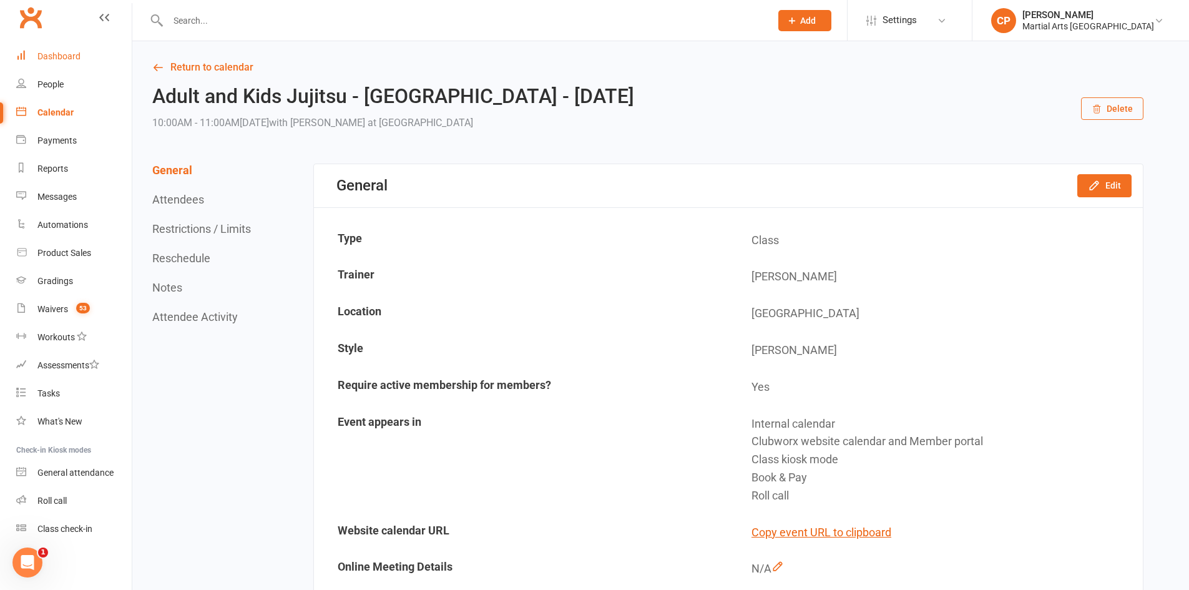
type input "william"
drag, startPoint x: 87, startPoint y: 61, endPoint x: 121, endPoint y: 57, distance: 34.6
click at [88, 59] on link "Dashboard" at bounding box center [73, 56] width 115 height 28
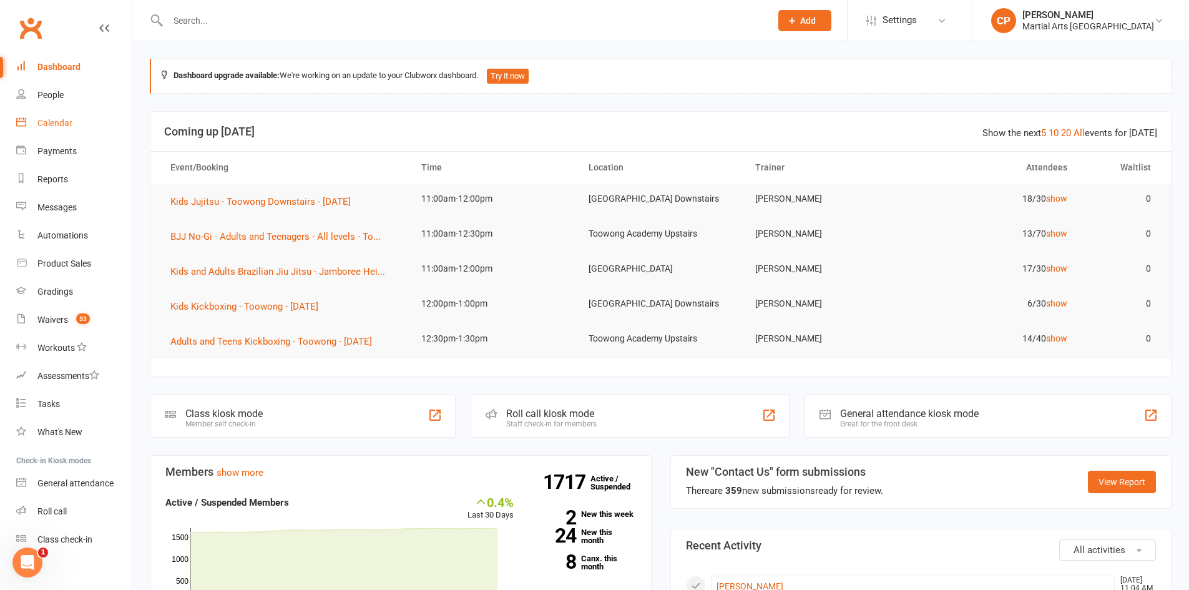
drag, startPoint x: 59, startPoint y: 119, endPoint x: 76, endPoint y: 129, distance: 19.6
click at [59, 119] on div "Calendar" at bounding box center [54, 123] width 35 height 10
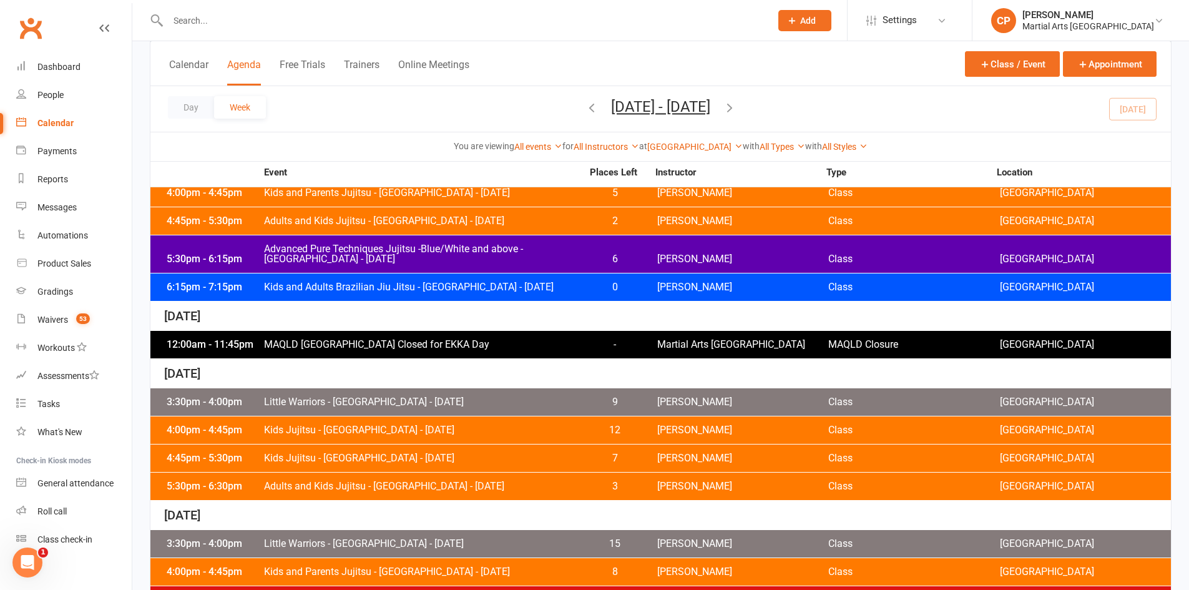
scroll to position [498, 0]
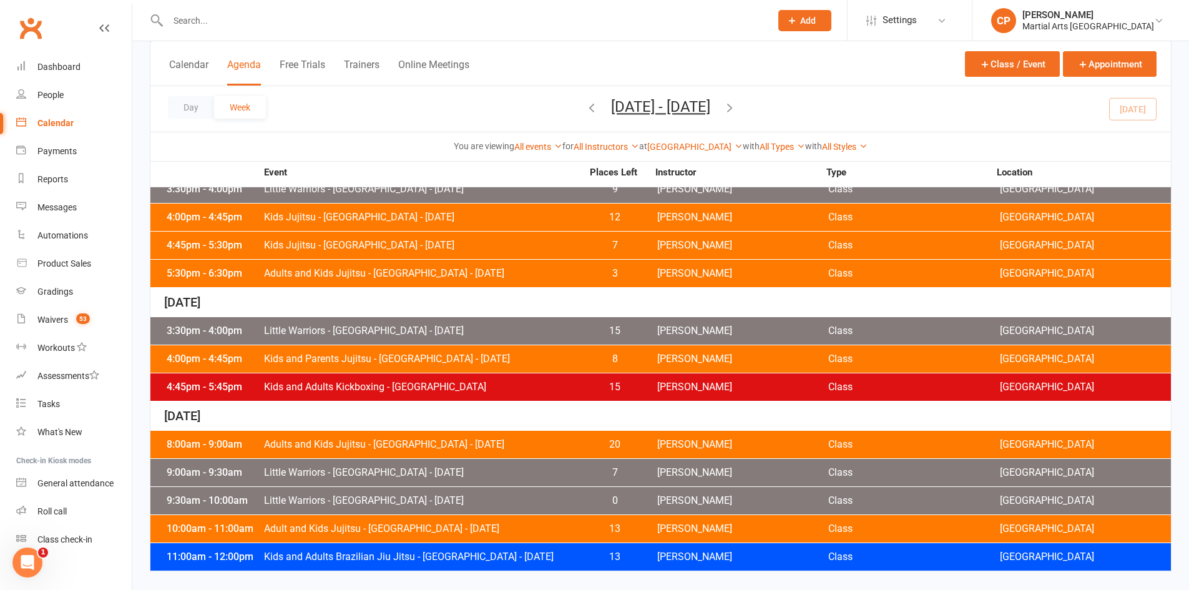
click at [457, 529] on span "Adult and Kids Jujitsu - Jamboree Heights - Saturday" at bounding box center [422, 529] width 319 height 10
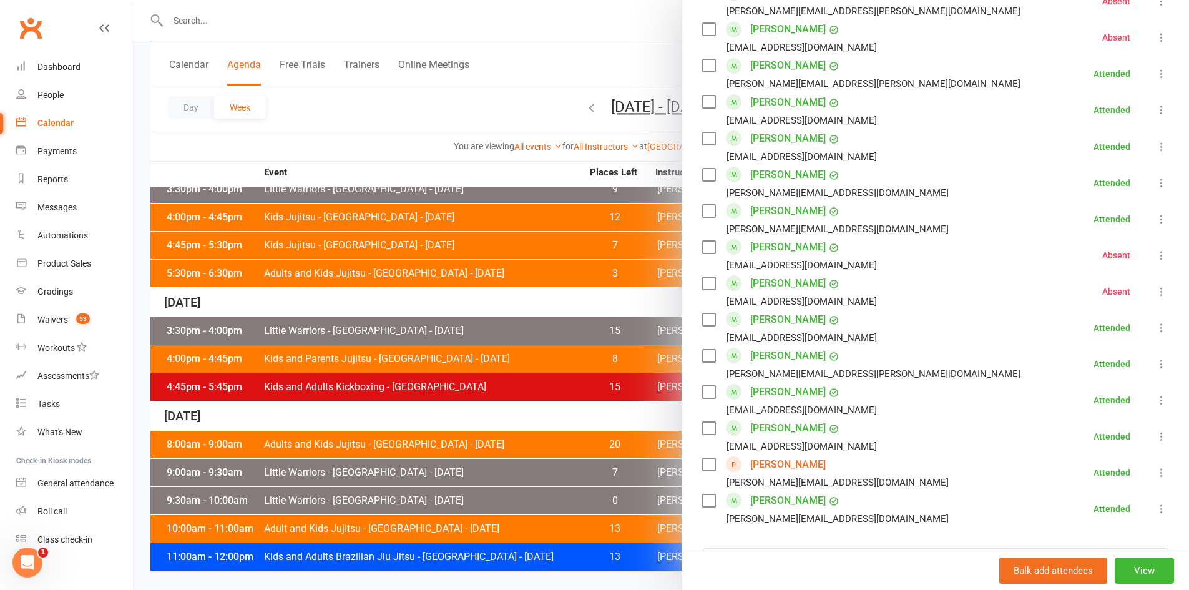
scroll to position [749, 0]
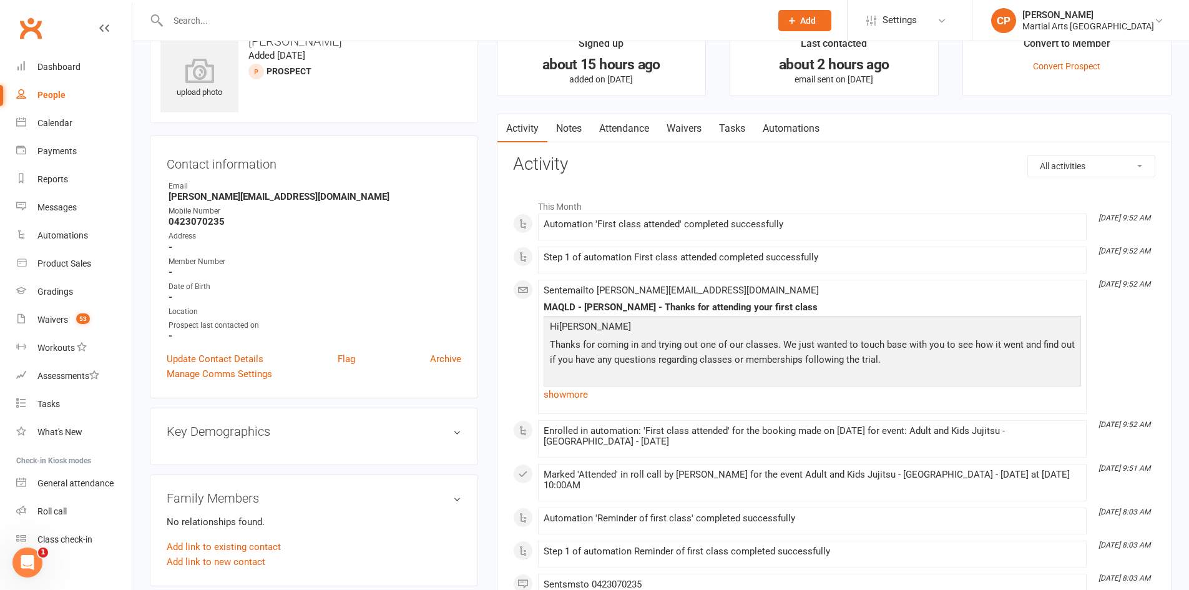
scroll to position [30, 0]
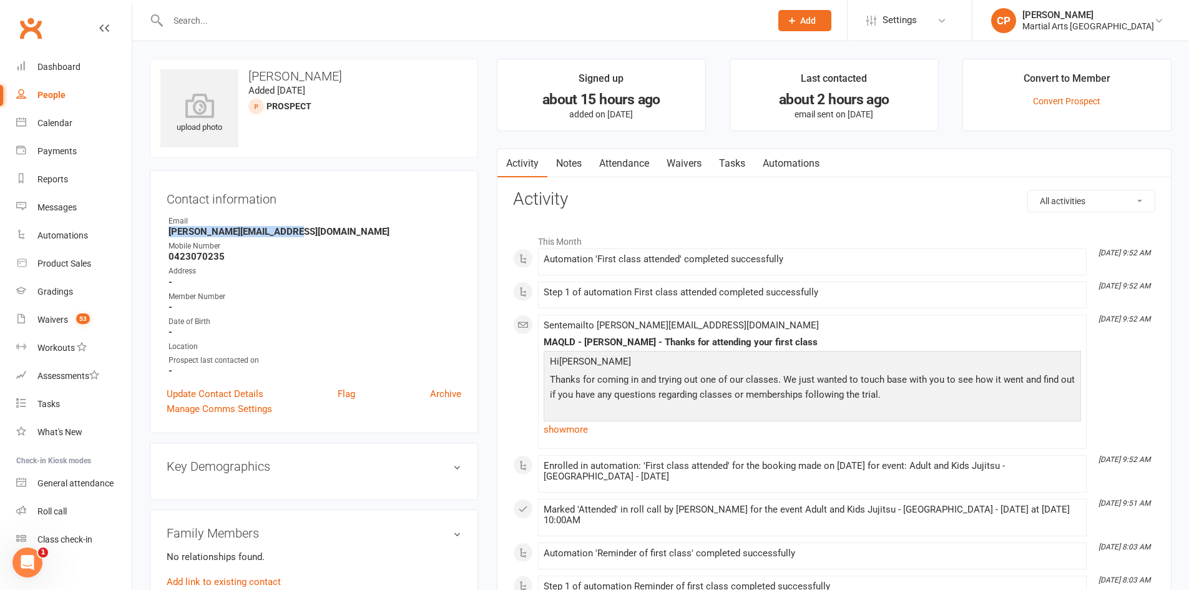
drag, startPoint x: 170, startPoint y: 229, endPoint x: 277, endPoint y: 236, distance: 107.6
click at [292, 236] on strong "hanna.watling@outlook.com" at bounding box center [314, 231] width 293 height 11
drag, startPoint x: 276, startPoint y: 235, endPoint x: 283, endPoint y: 232, distance: 7.5
copy strong "hanna.watling@outlook.com"
paste input "hanna.watling@outlook.com"
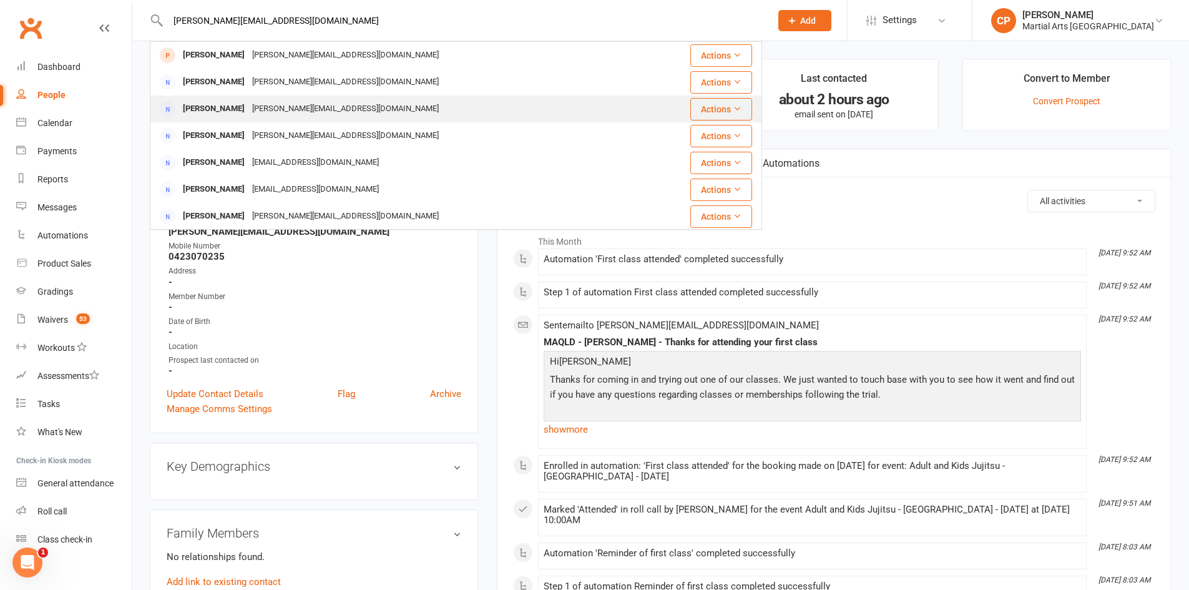
type input "hanna.watling@outlook.com"
click at [231, 112] on div "William Watling" at bounding box center [213, 109] width 69 height 18
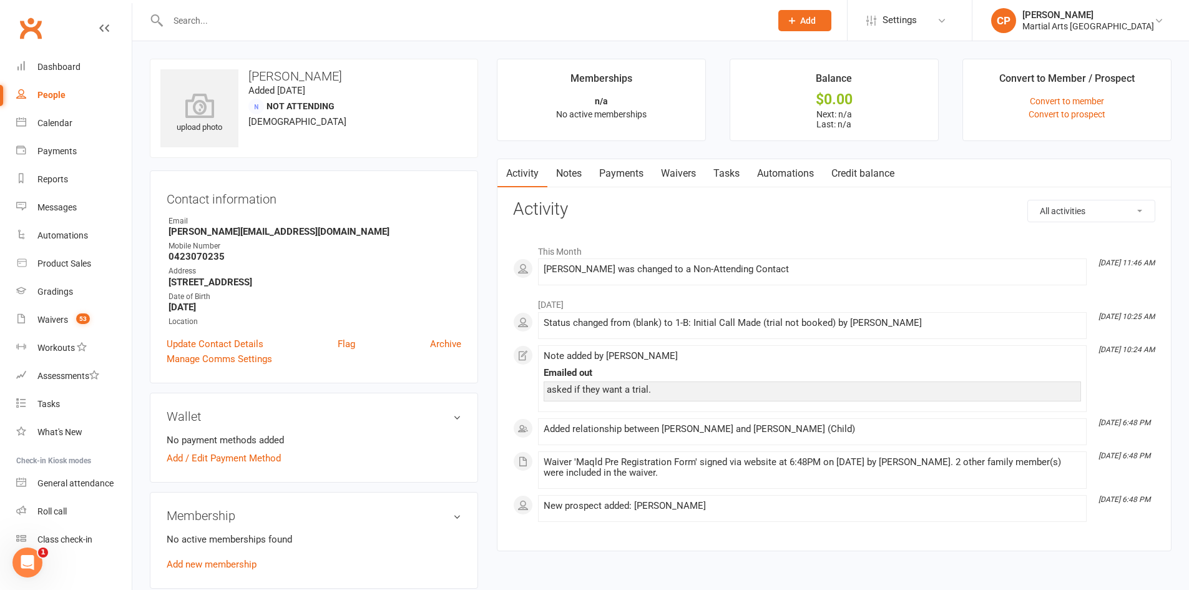
click at [567, 168] on link "Notes" at bounding box center [568, 173] width 43 height 29
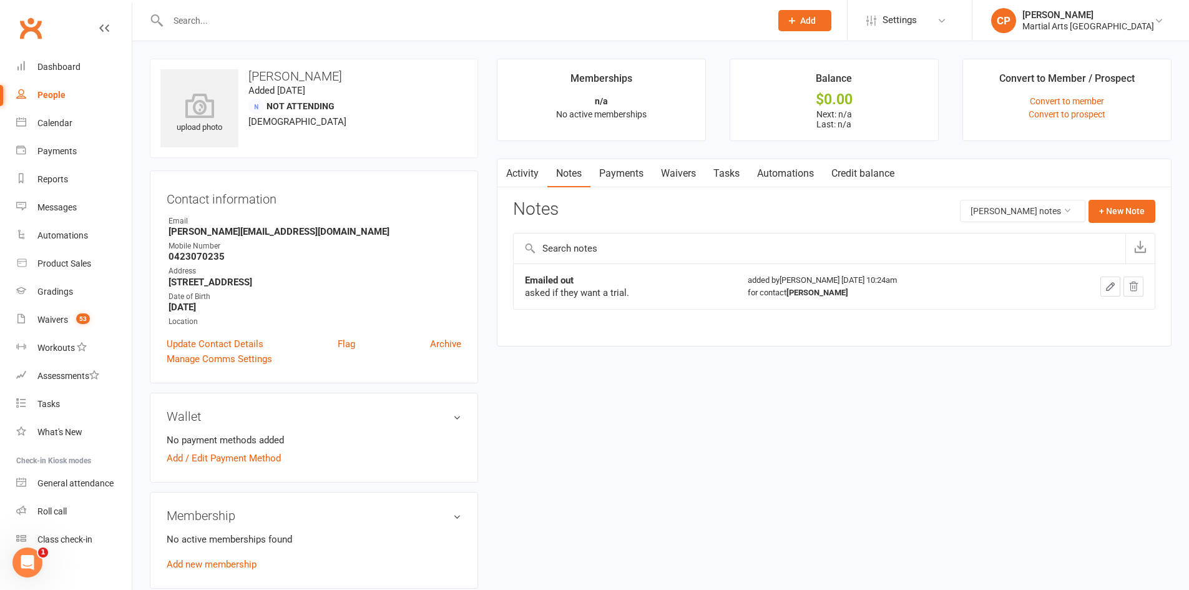
click at [525, 171] on link "Activity" at bounding box center [522, 173] width 50 height 29
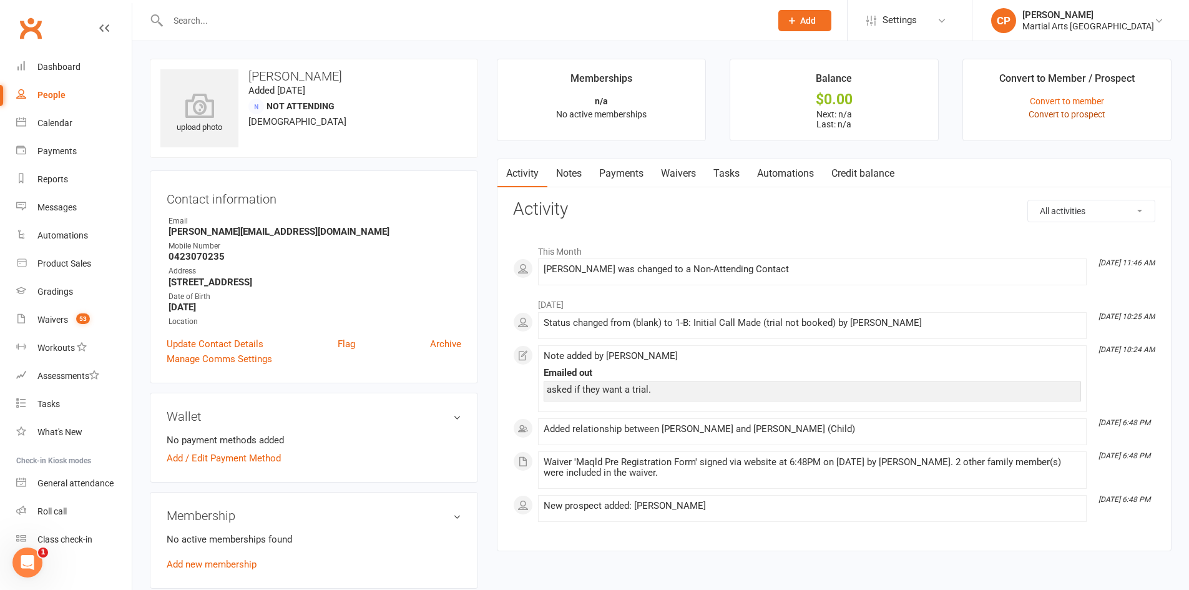
click at [1087, 113] on link "Convert to prospect" at bounding box center [1066, 114] width 77 height 10
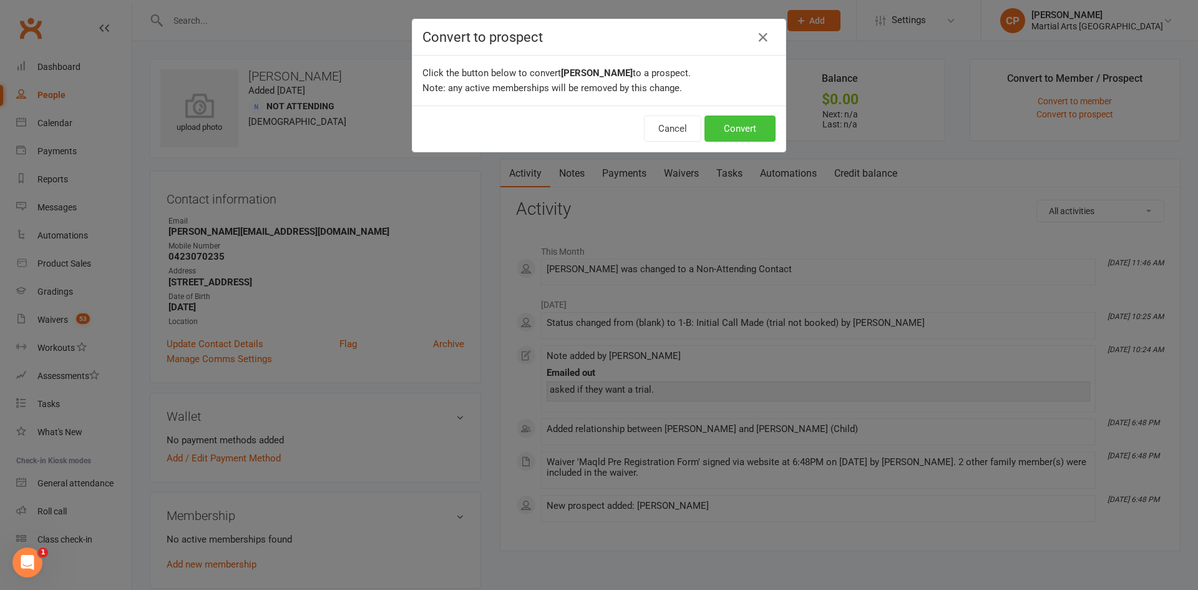
click at [755, 124] on button "Convert" at bounding box center [740, 128] width 71 height 26
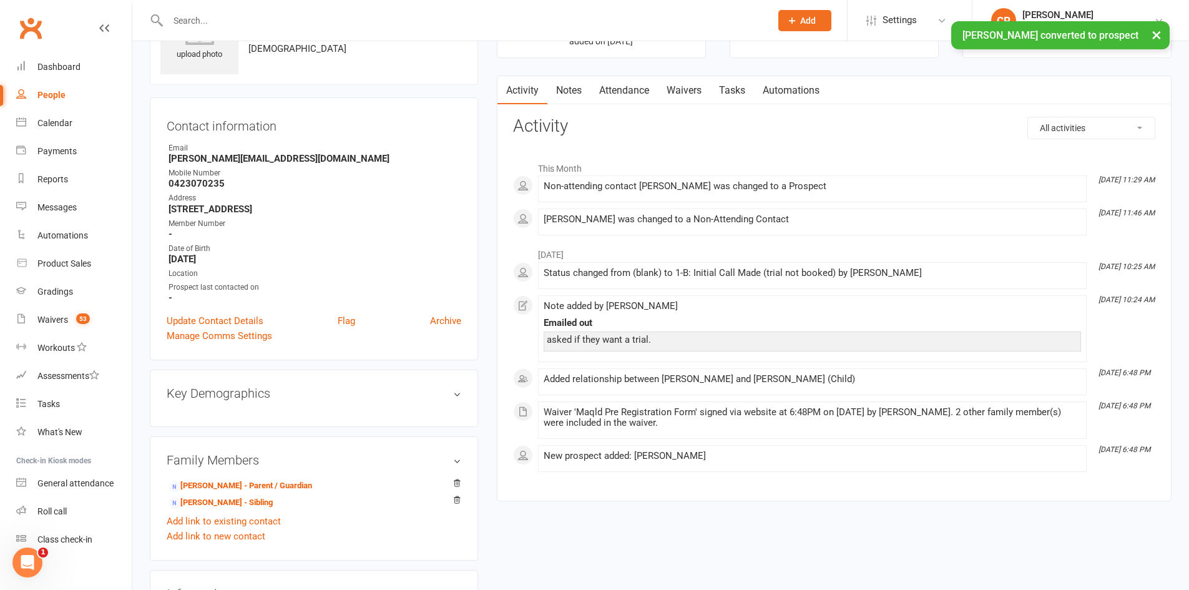
scroll to position [250, 0]
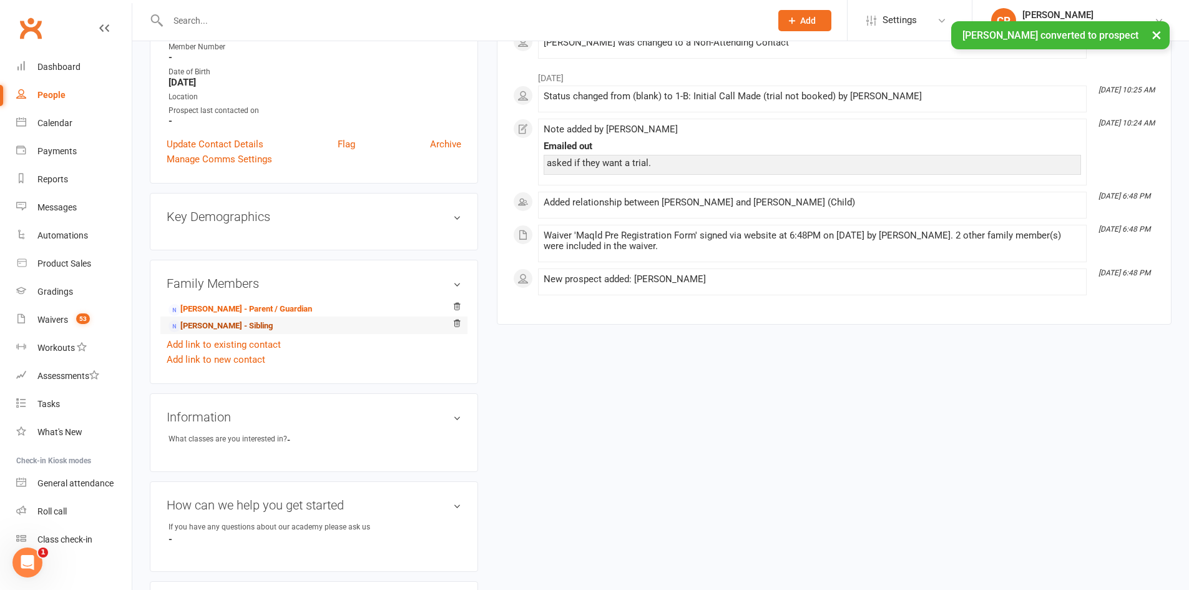
click at [224, 328] on link "Benjamin Watling - Sibling" at bounding box center [220, 326] width 104 height 13
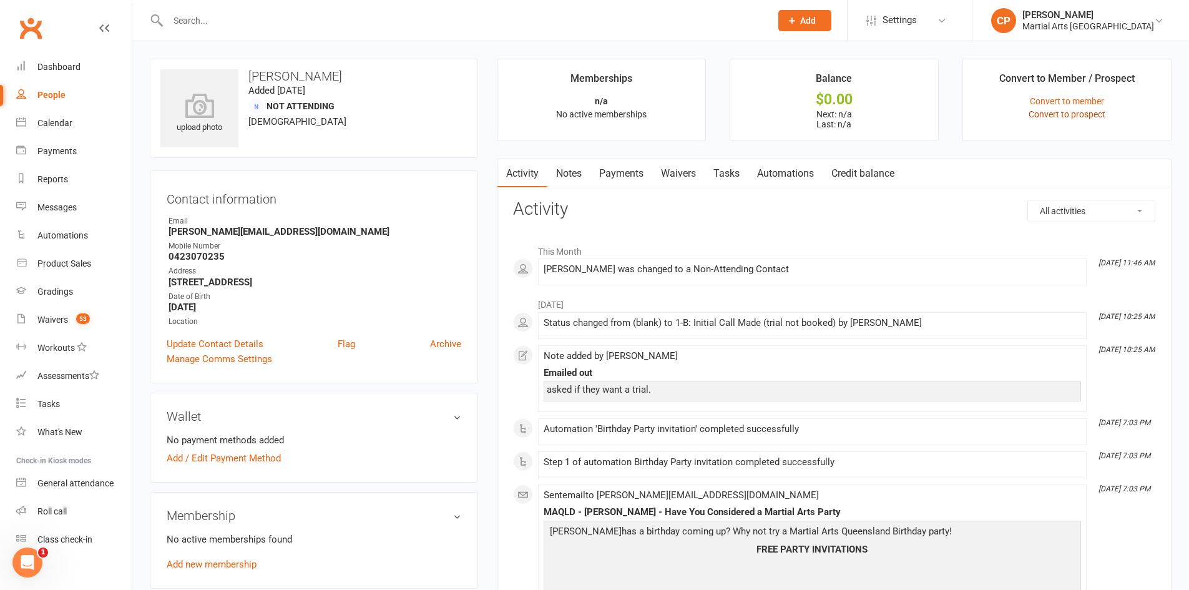
click at [1066, 117] on link "Convert to prospect" at bounding box center [1066, 114] width 77 height 10
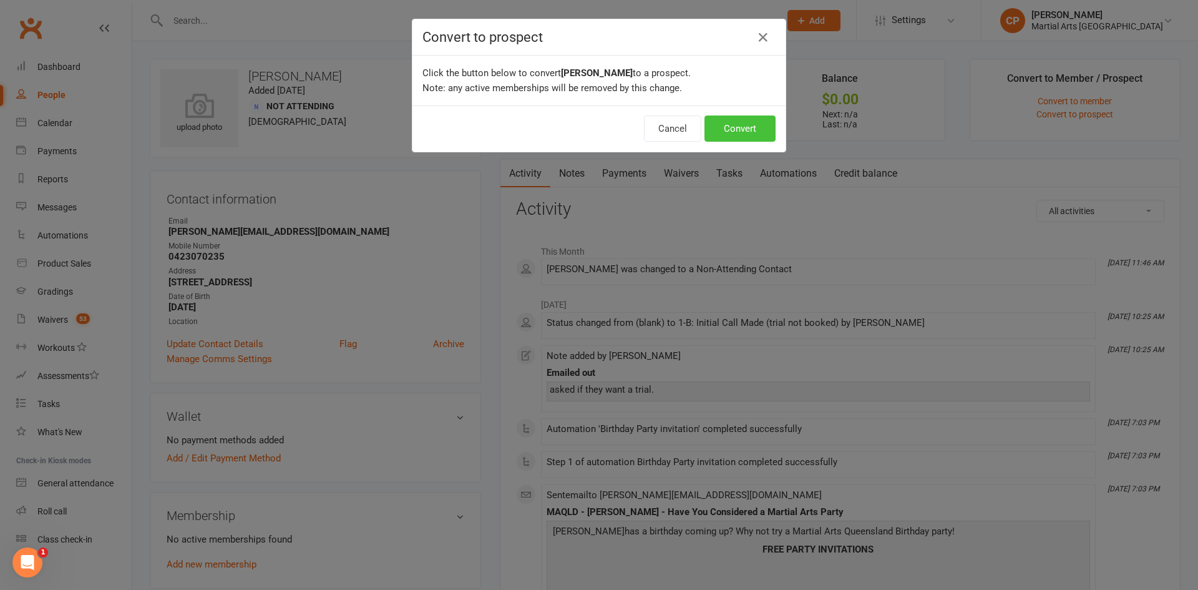
click at [751, 132] on button "Convert" at bounding box center [740, 128] width 71 height 26
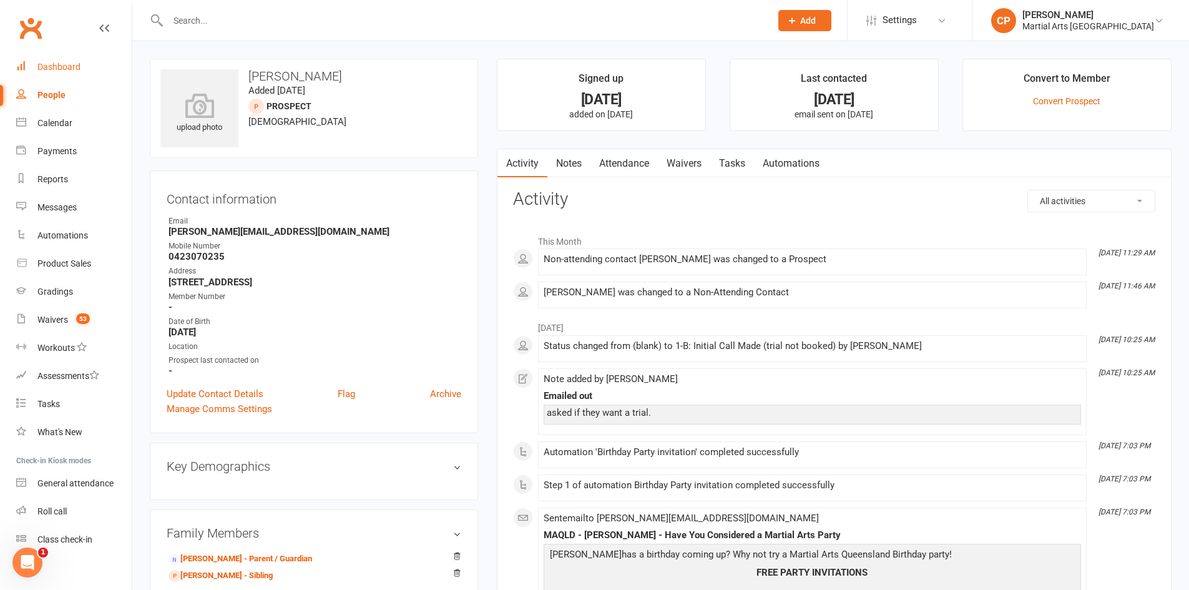
click at [76, 68] on div "Dashboard" at bounding box center [58, 67] width 43 height 10
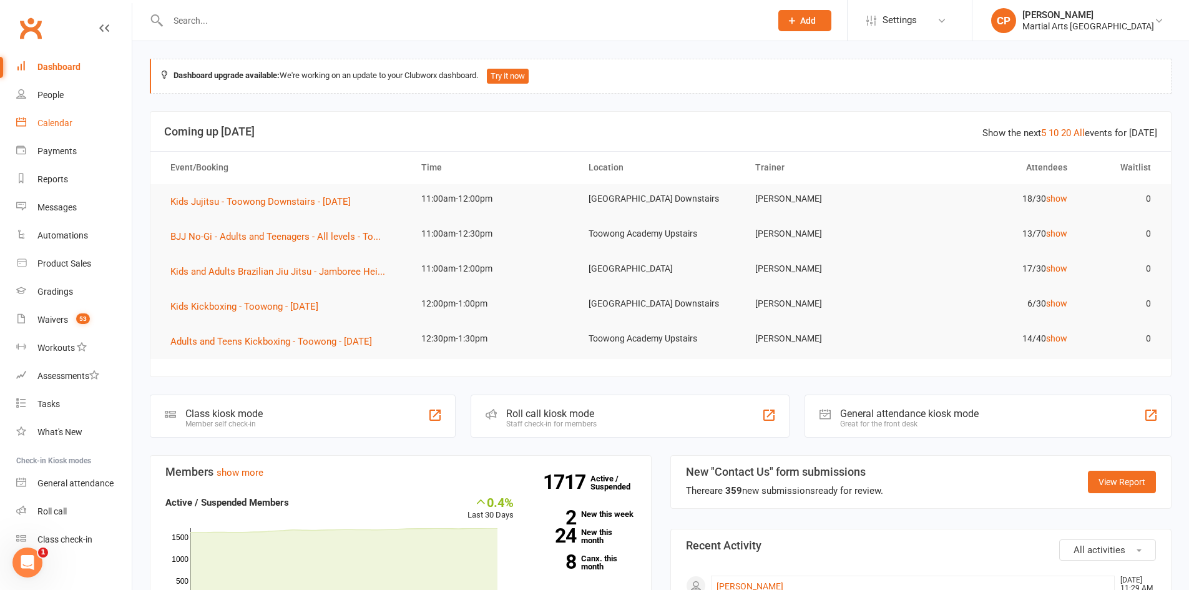
click at [61, 130] on link "Calendar" at bounding box center [73, 123] width 115 height 28
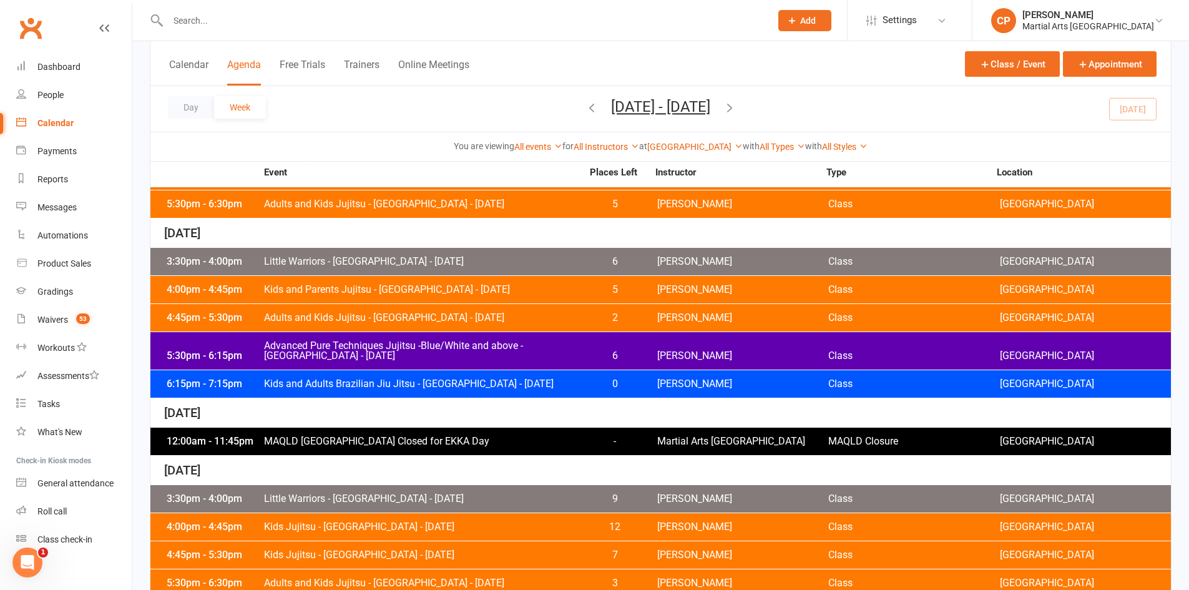
scroll to position [498, 0]
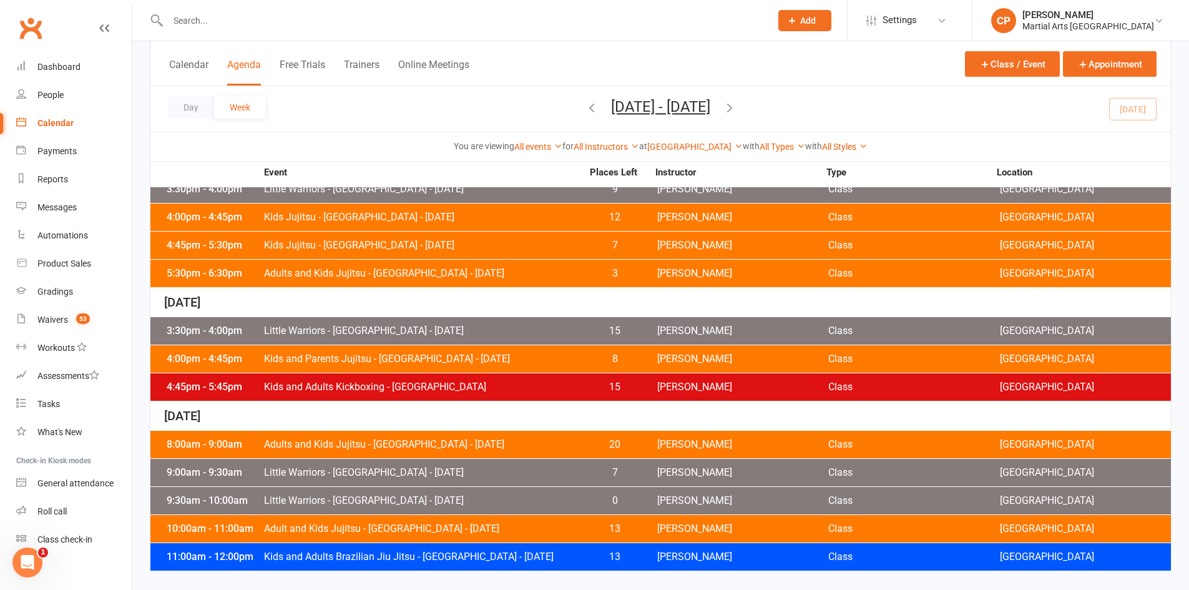
click at [424, 525] on span "Adult and Kids Jujitsu - Jamboree Heights - Saturday" at bounding box center [422, 529] width 319 height 10
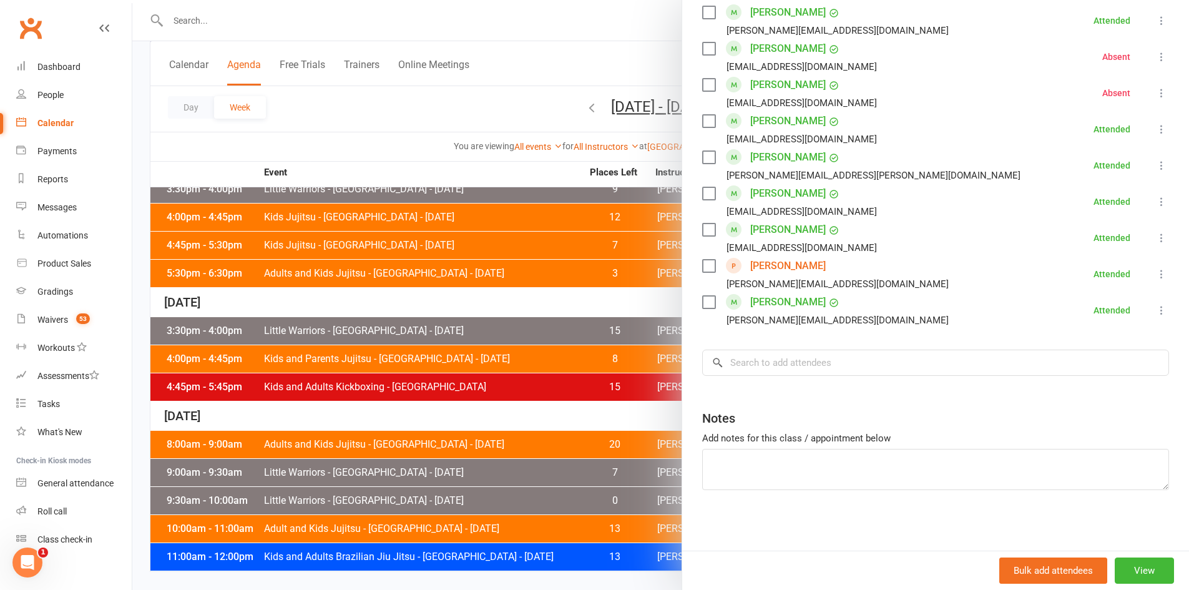
scroll to position [884, 0]
click at [773, 360] on input "search" at bounding box center [935, 361] width 467 height 26
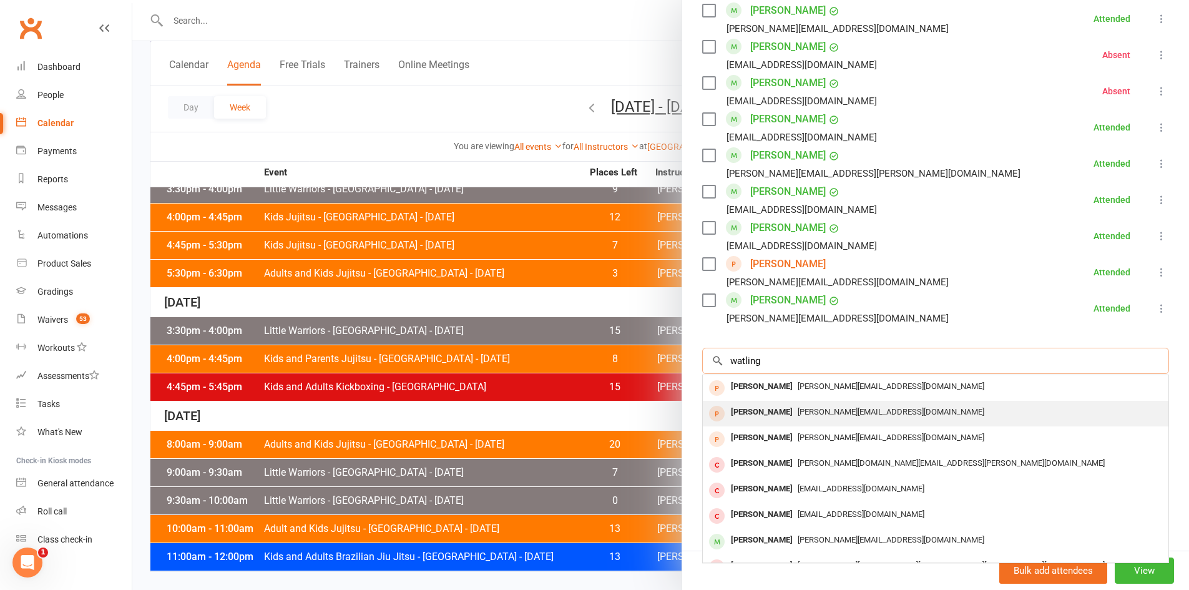
type input "watling"
click at [745, 413] on div "William Watling" at bounding box center [762, 412] width 72 height 18
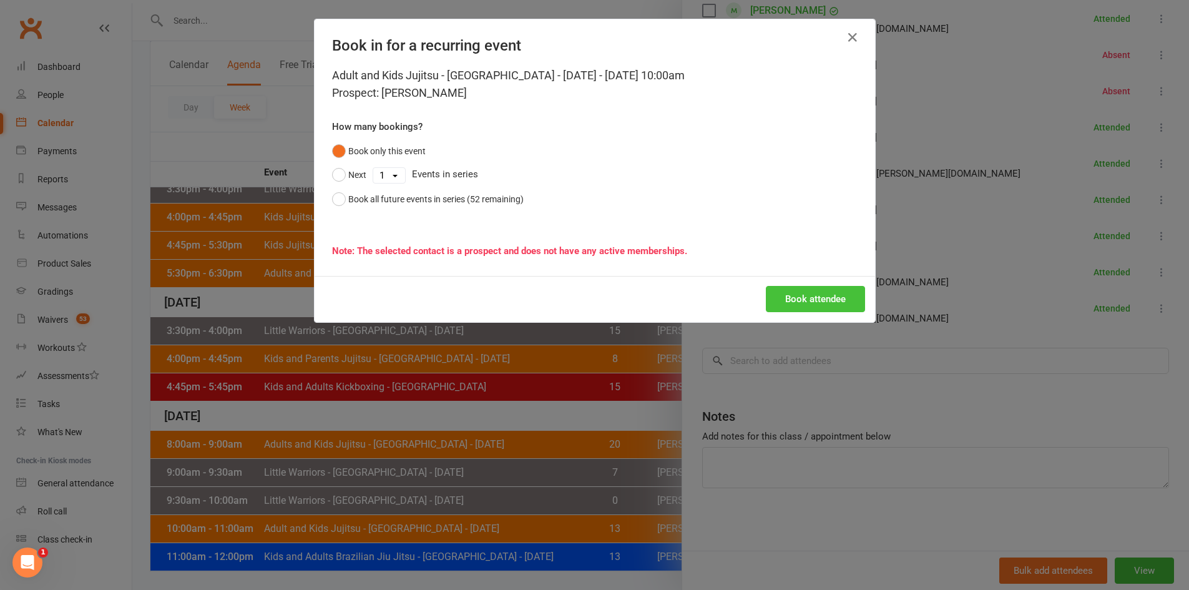
click at [800, 298] on button "Book attendee" at bounding box center [815, 299] width 99 height 26
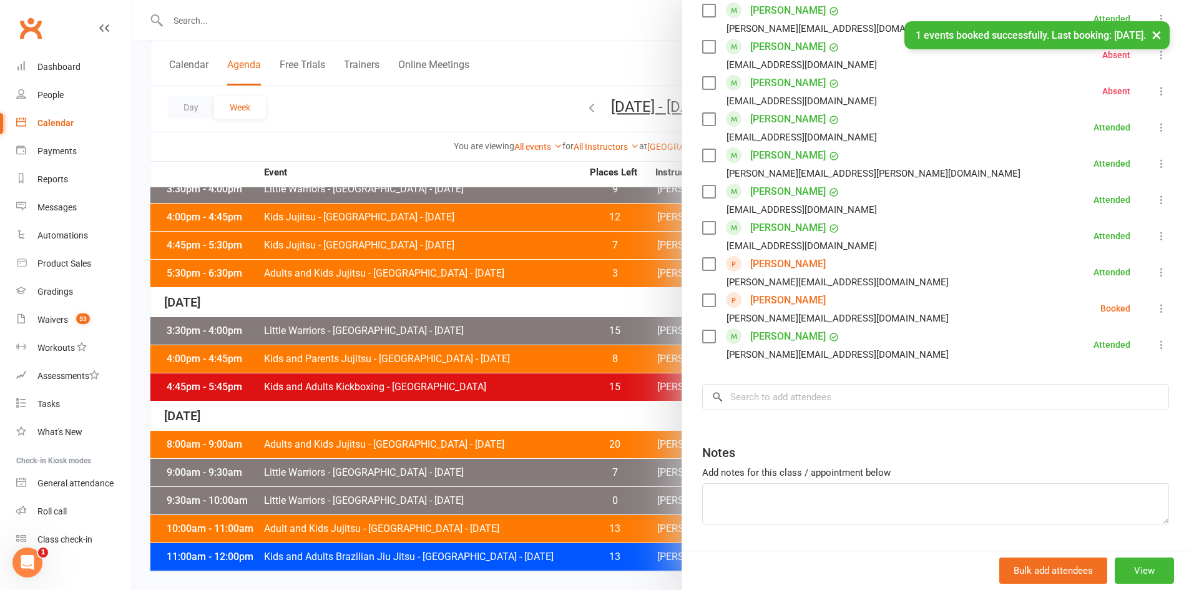
click at [1155, 309] on icon at bounding box center [1161, 308] width 12 height 12
click at [1088, 378] on link "Check in" at bounding box center [1107, 382] width 124 height 25
click at [774, 399] on input "search" at bounding box center [935, 397] width 467 height 26
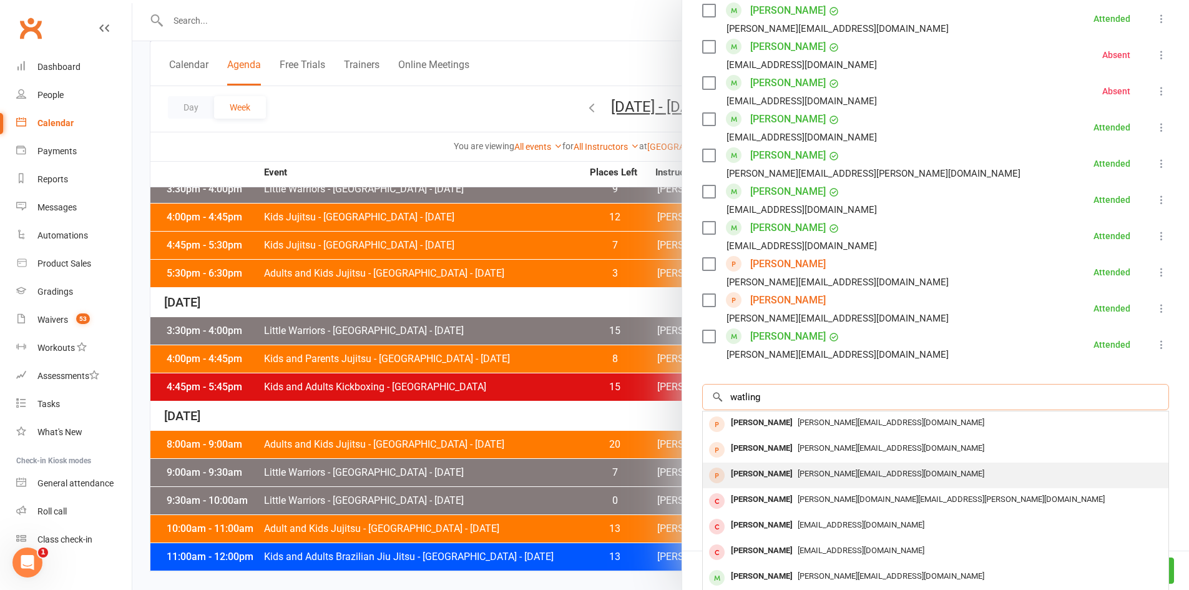
type input "watling"
click at [771, 477] on div "Benjamin Watling" at bounding box center [762, 474] width 72 height 18
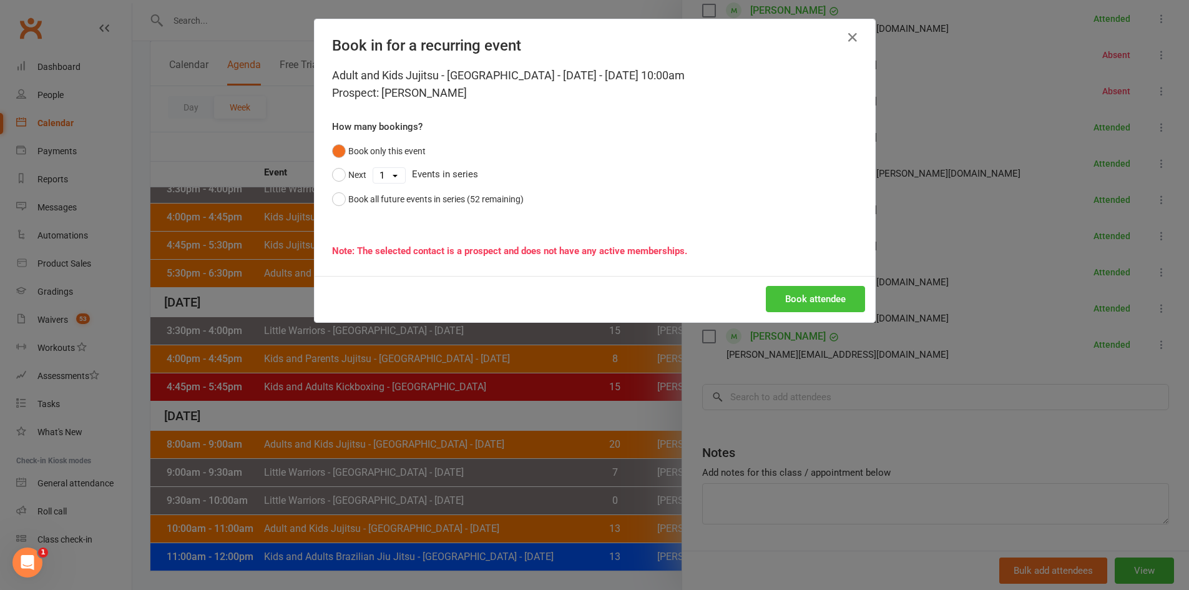
click at [827, 295] on button "Book attendee" at bounding box center [815, 299] width 99 height 26
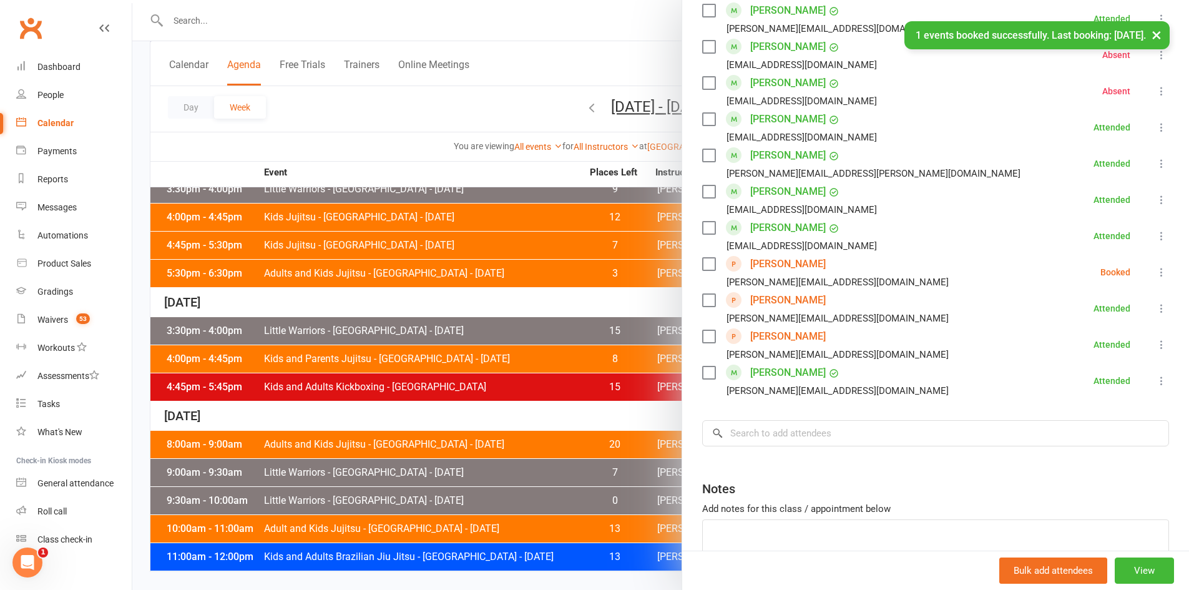
click at [1155, 276] on icon at bounding box center [1161, 272] width 12 height 12
click at [1079, 349] on link "Check in" at bounding box center [1107, 346] width 124 height 25
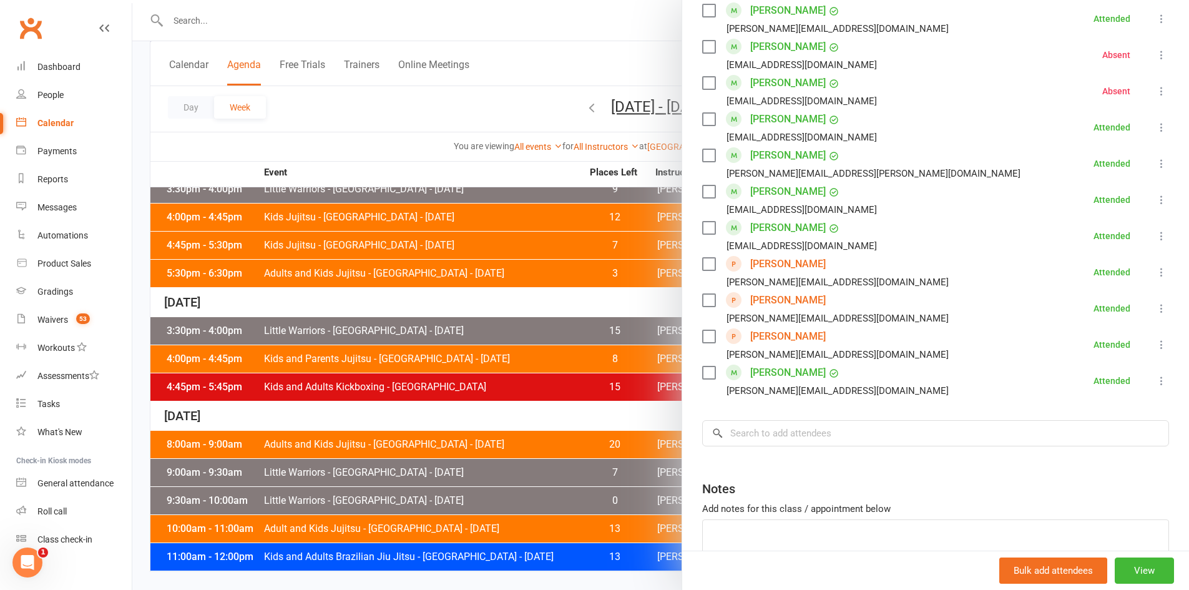
click at [357, 133] on div at bounding box center [660, 295] width 1057 height 590
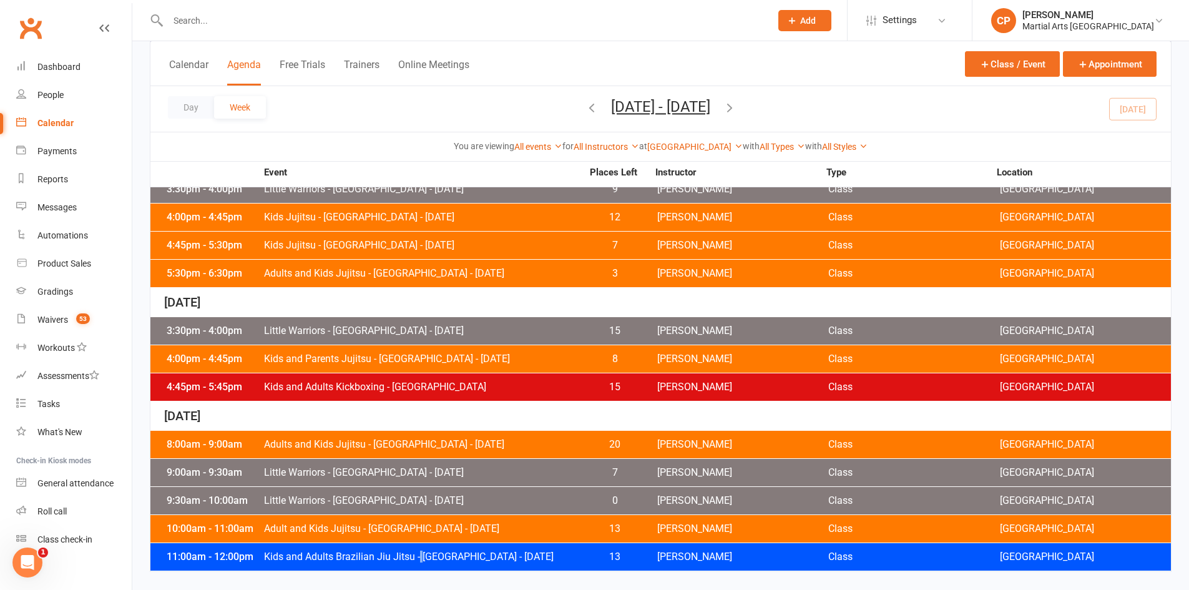
click at [428, 552] on span "Kids and Adults Brazilian Jiu Jitsu - [GEOGRAPHIC_DATA] - [DATE]" at bounding box center [422, 557] width 319 height 10
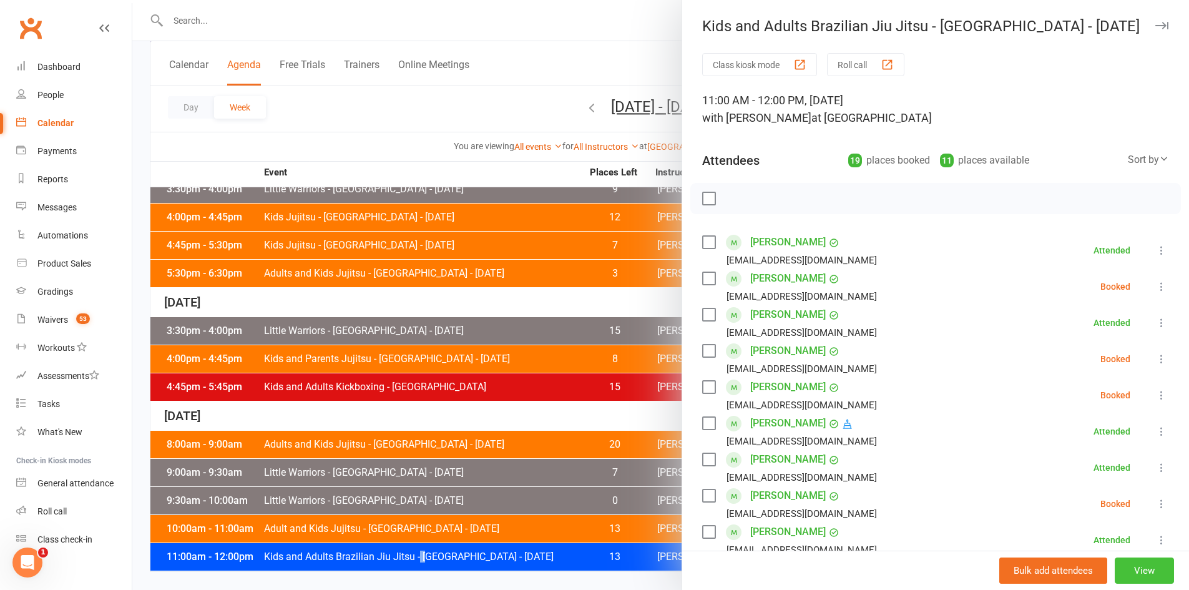
click at [1128, 569] on button "View" at bounding box center [1144, 570] width 59 height 26
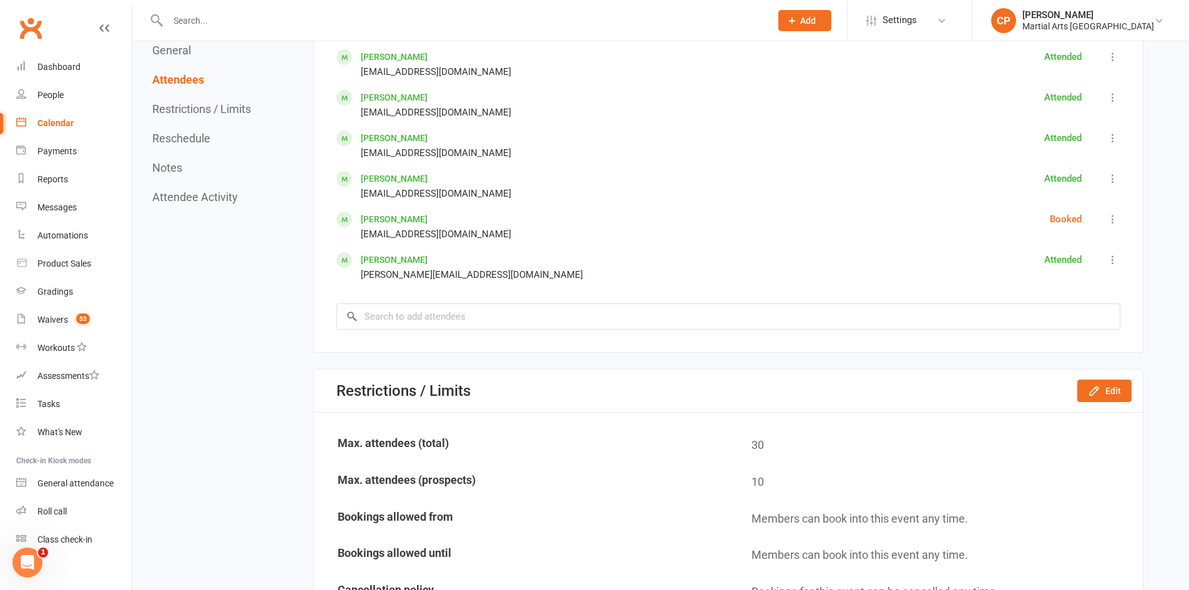
scroll to position [1248, 0]
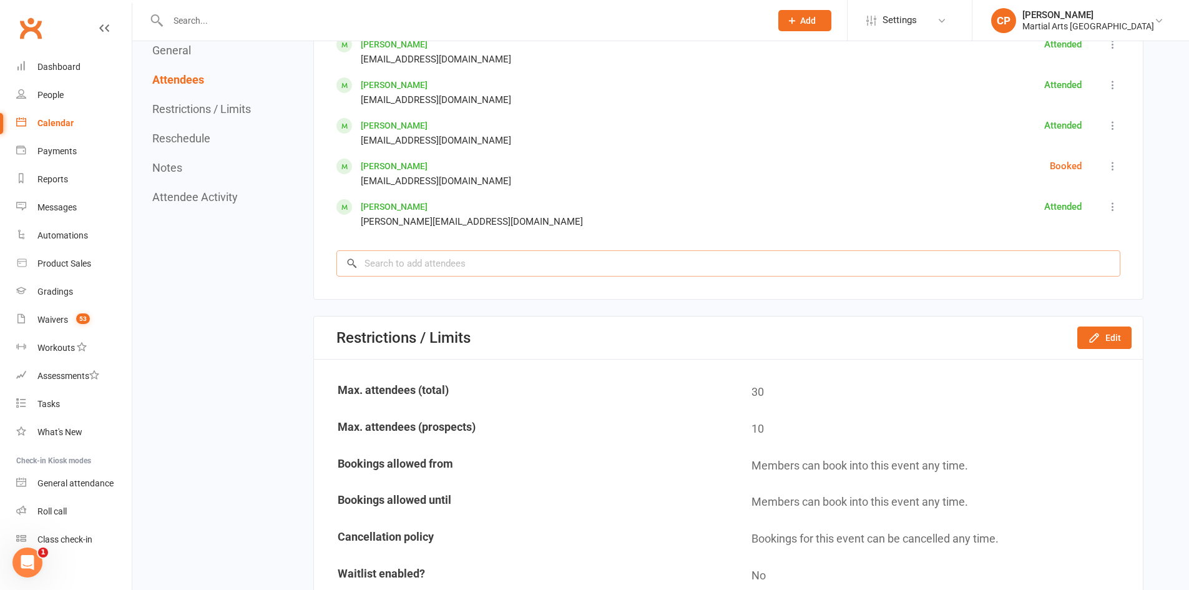
click at [427, 265] on input "search" at bounding box center [728, 263] width 784 height 26
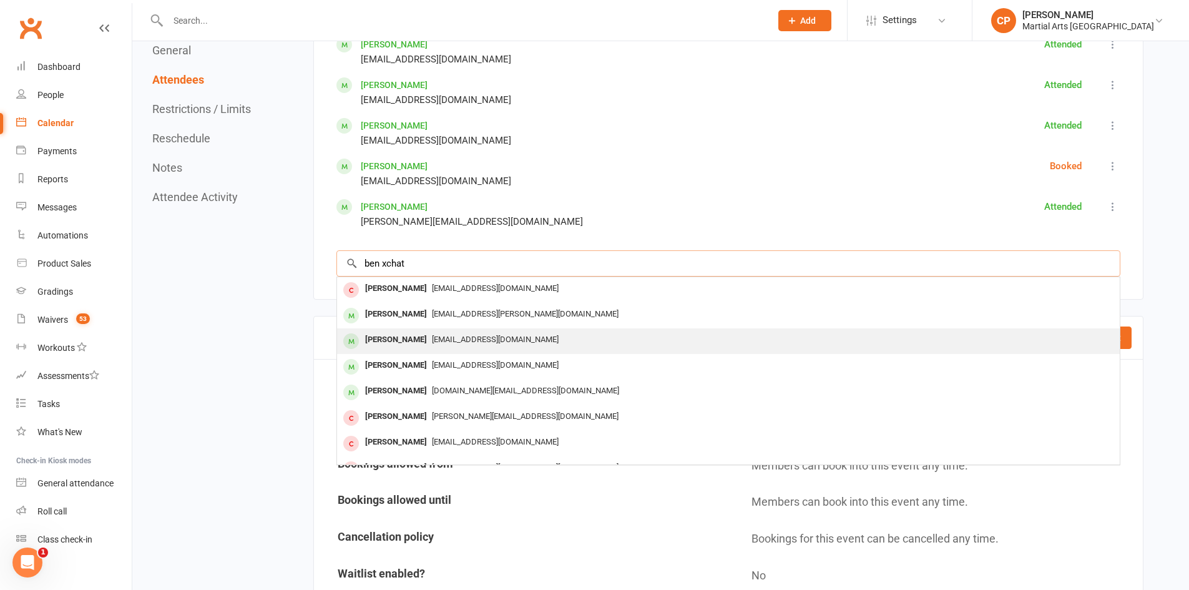
type input "ben xchat"
click at [427, 335] on div "[PERSON_NAME]" at bounding box center [396, 340] width 72 height 18
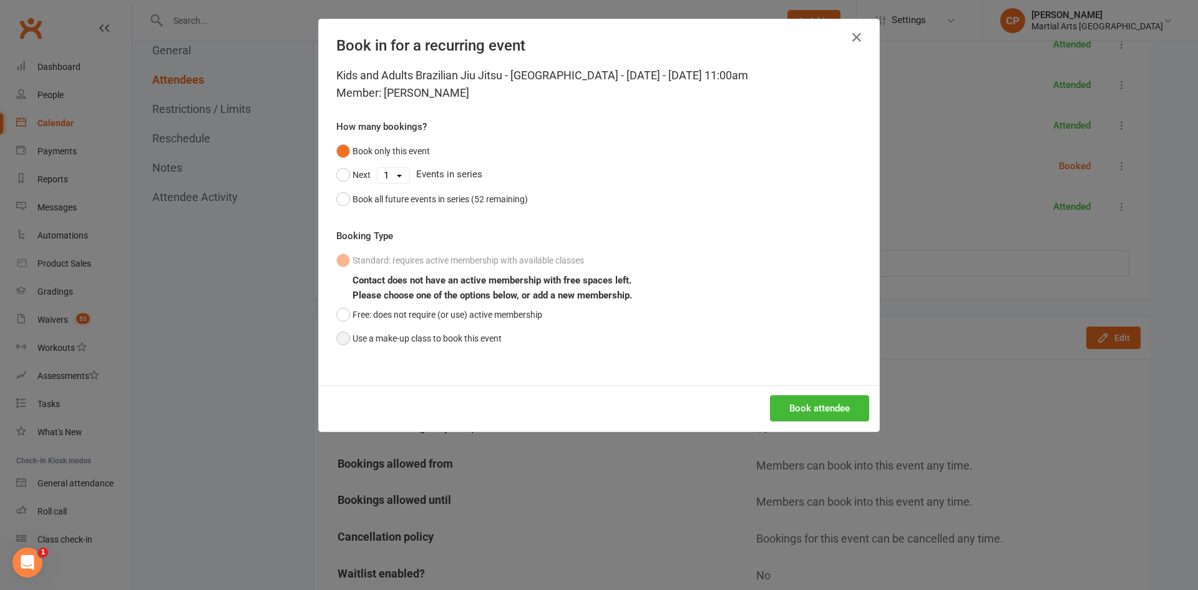
click at [427, 335] on button "Use a make-up class to book this event" at bounding box center [418, 338] width 165 height 24
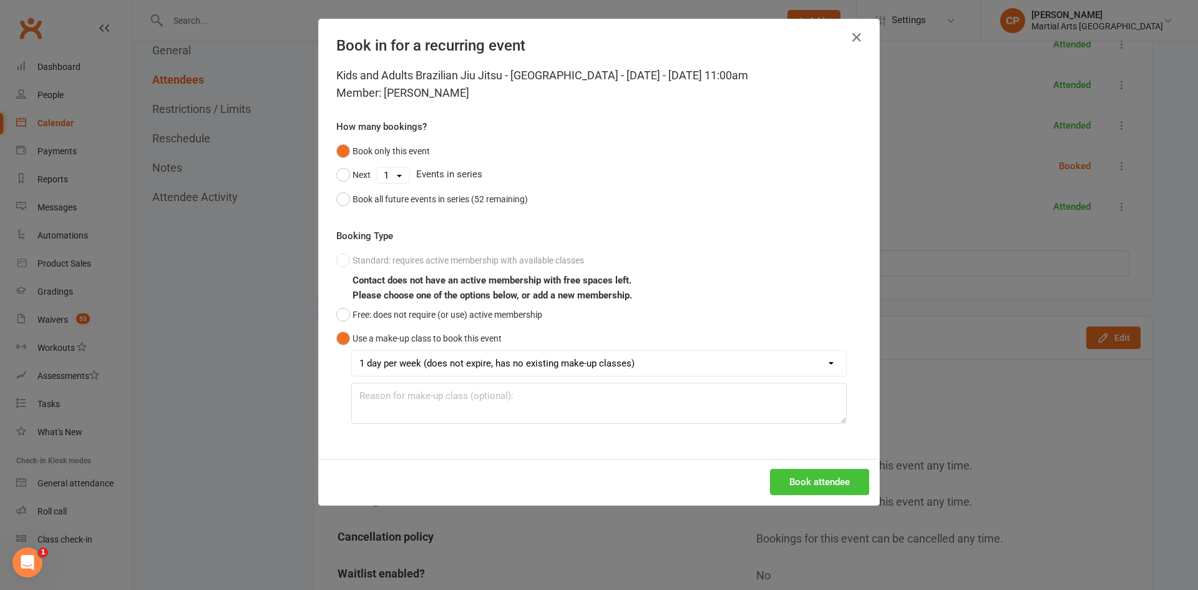
click at [834, 478] on button "Book attendee" at bounding box center [819, 482] width 99 height 26
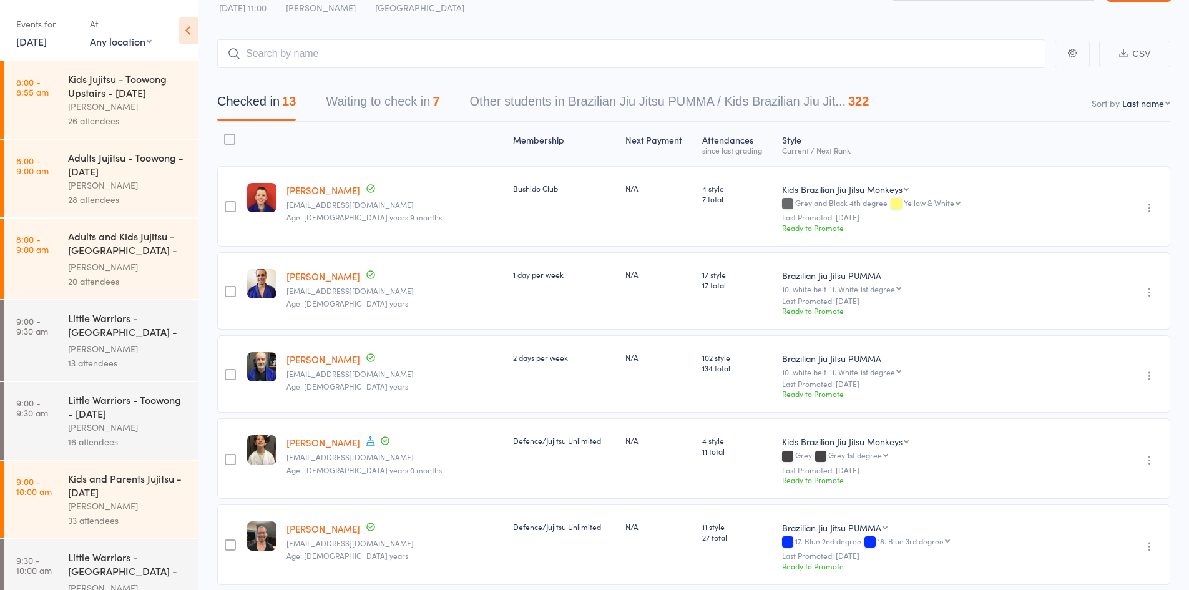
scroll to position [62, 0]
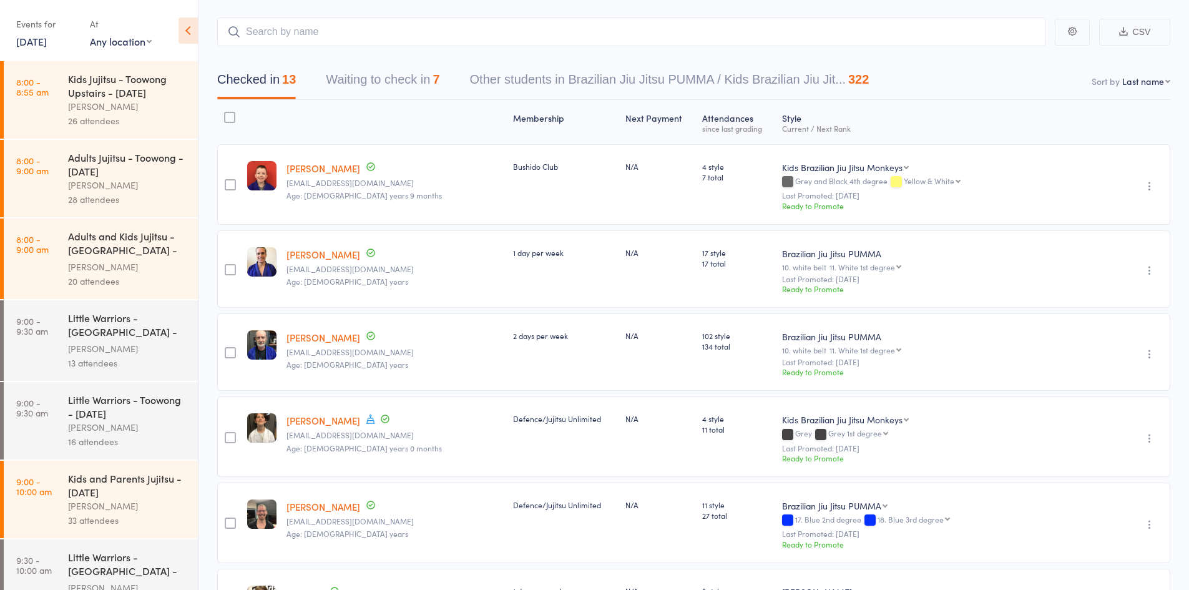
click at [378, 81] on button "Waiting to check in 7" at bounding box center [383, 82] width 114 height 33
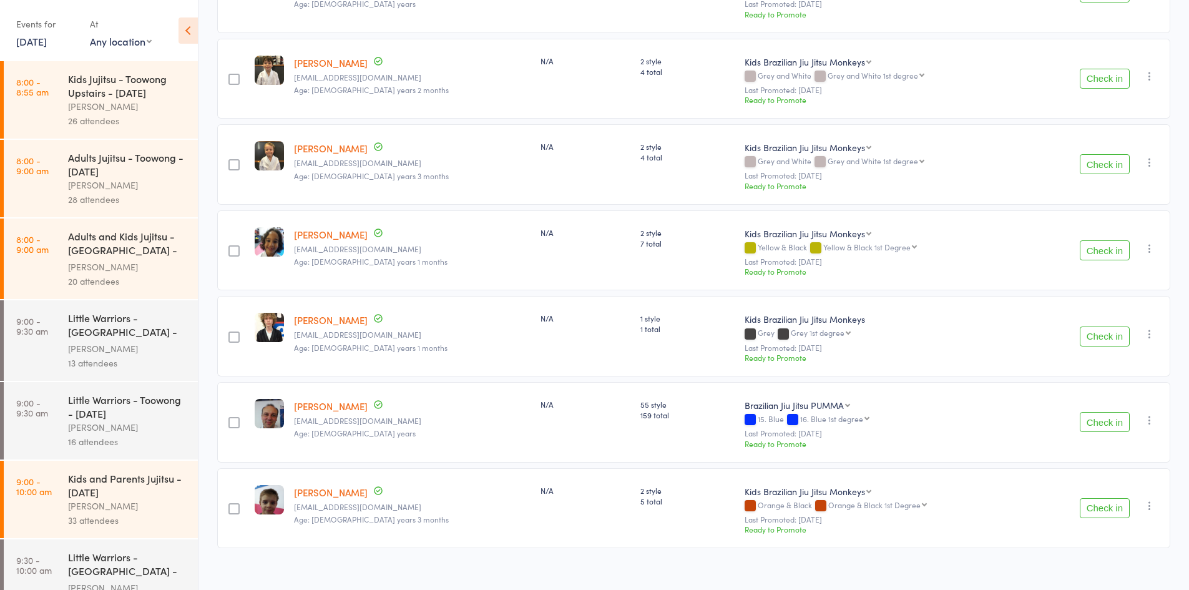
scroll to position [255, 0]
click at [1098, 326] on button "Check in" at bounding box center [1105, 336] width 50 height 20
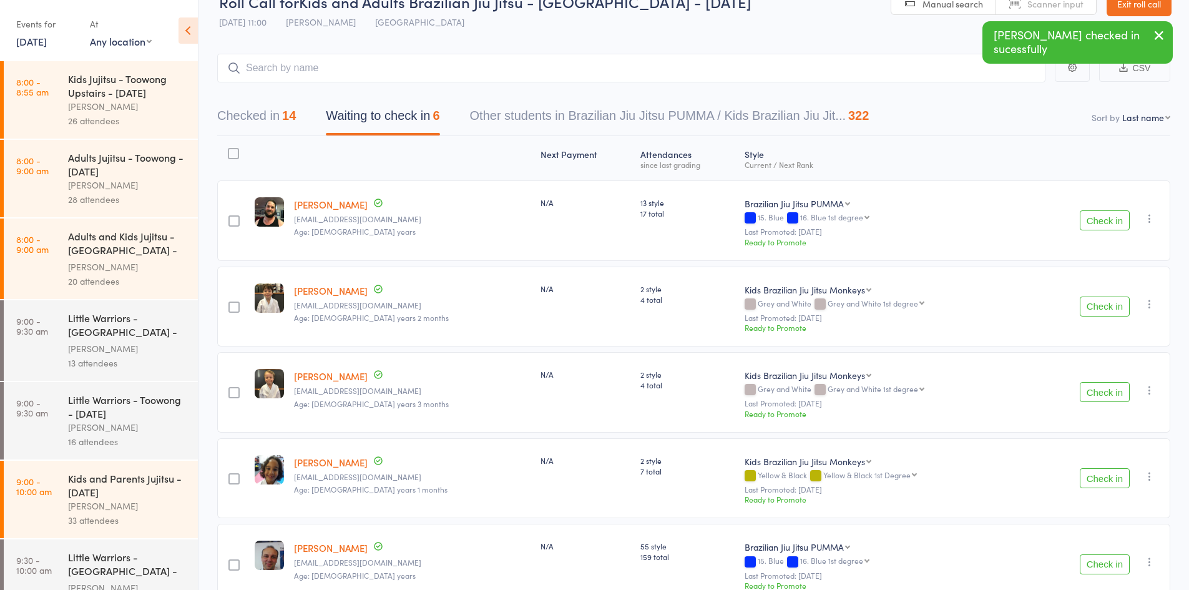
scroll to position [0, 0]
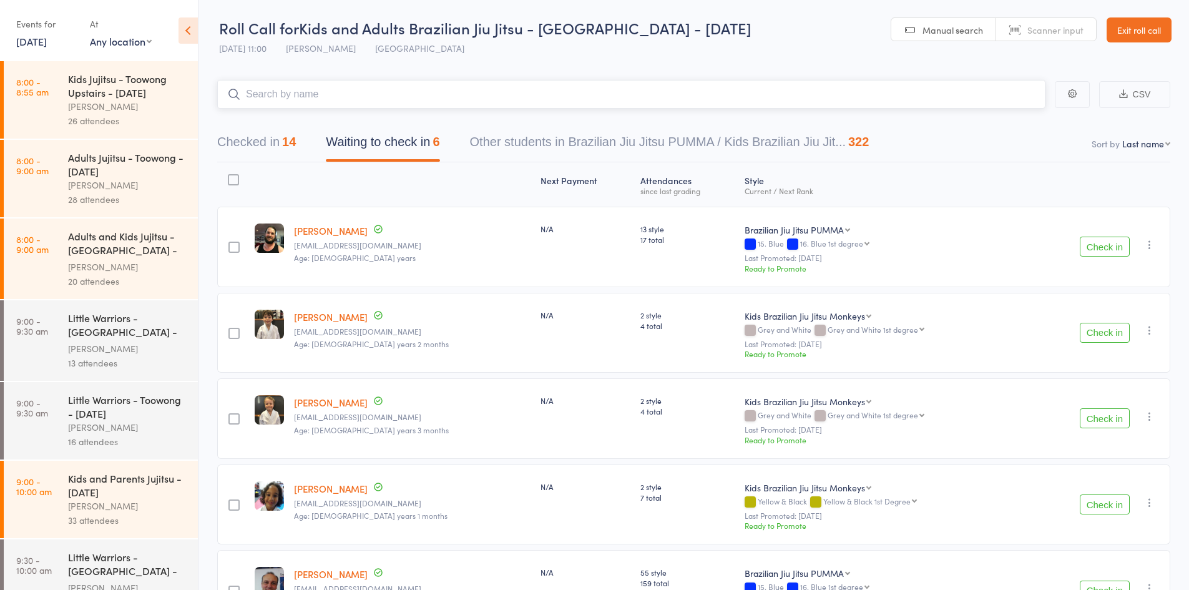
click at [296, 85] on input "search" at bounding box center [631, 94] width 828 height 29
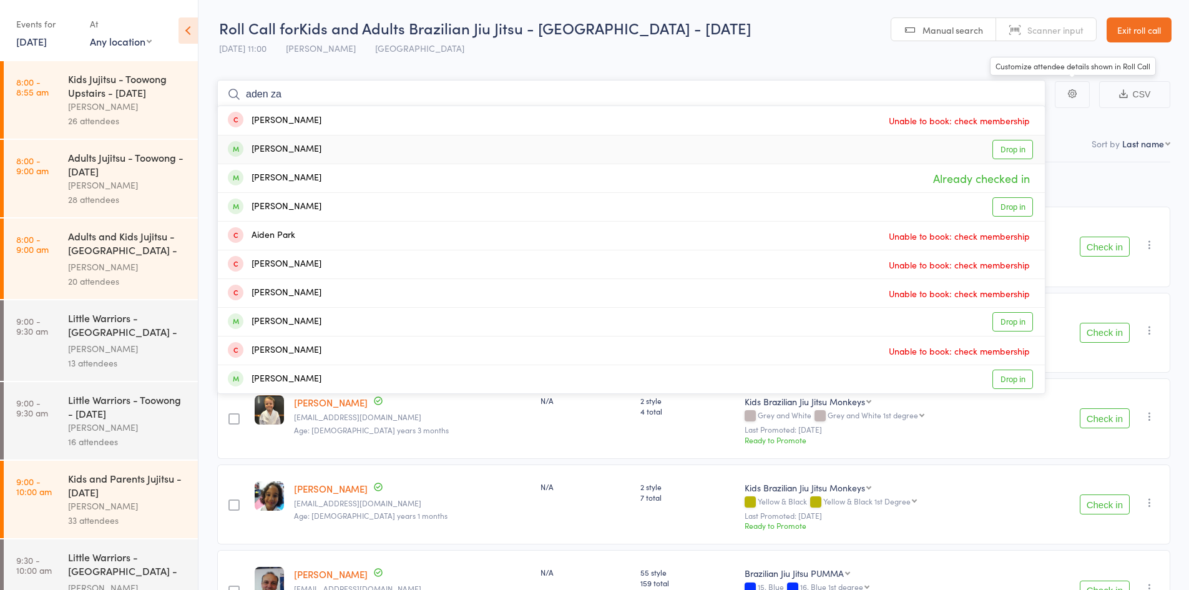
type input "aden za"
click at [1002, 150] on link "Drop in" at bounding box center [1012, 149] width 41 height 19
